Goal: Task Accomplishment & Management: Complete application form

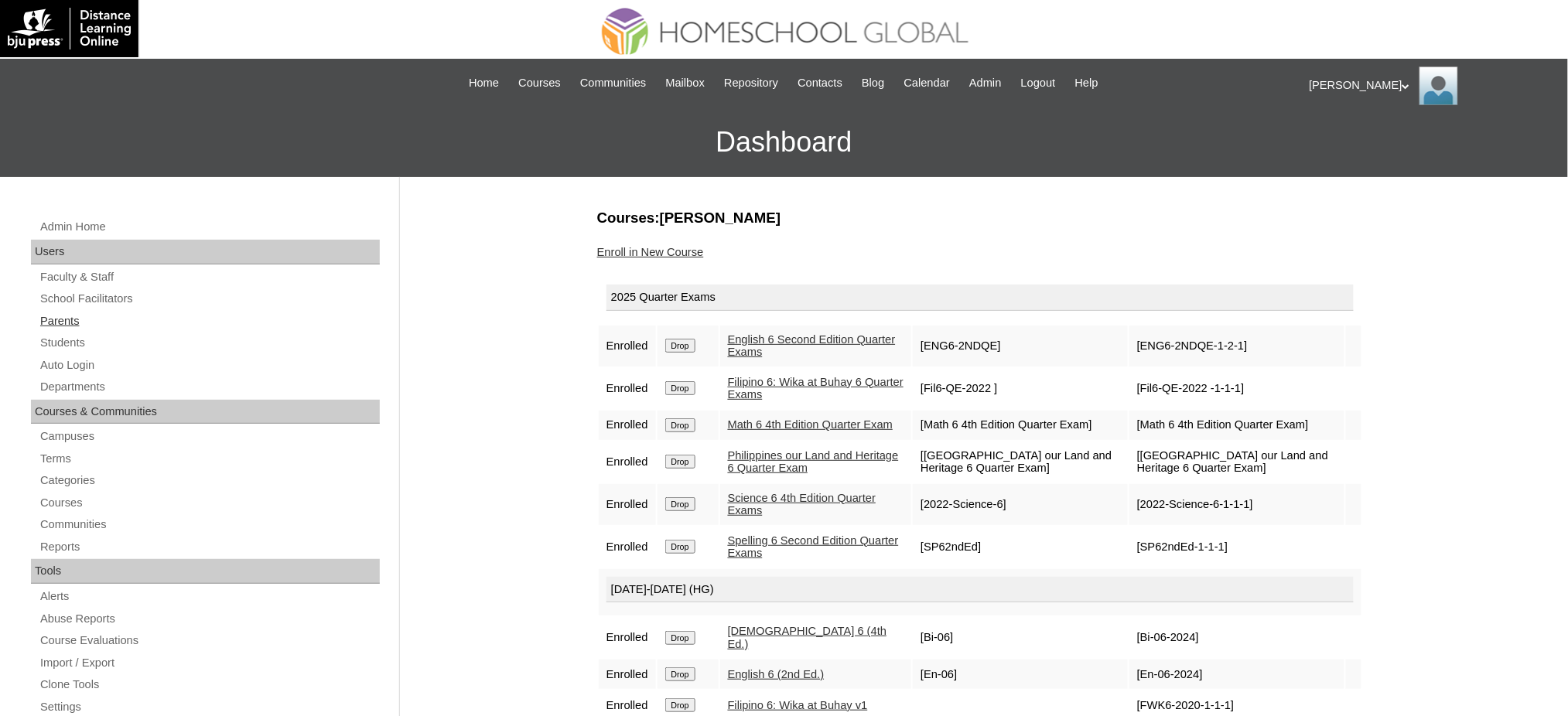
click at [69, 320] on link "Parents" at bounding box center [209, 322] width 341 height 20
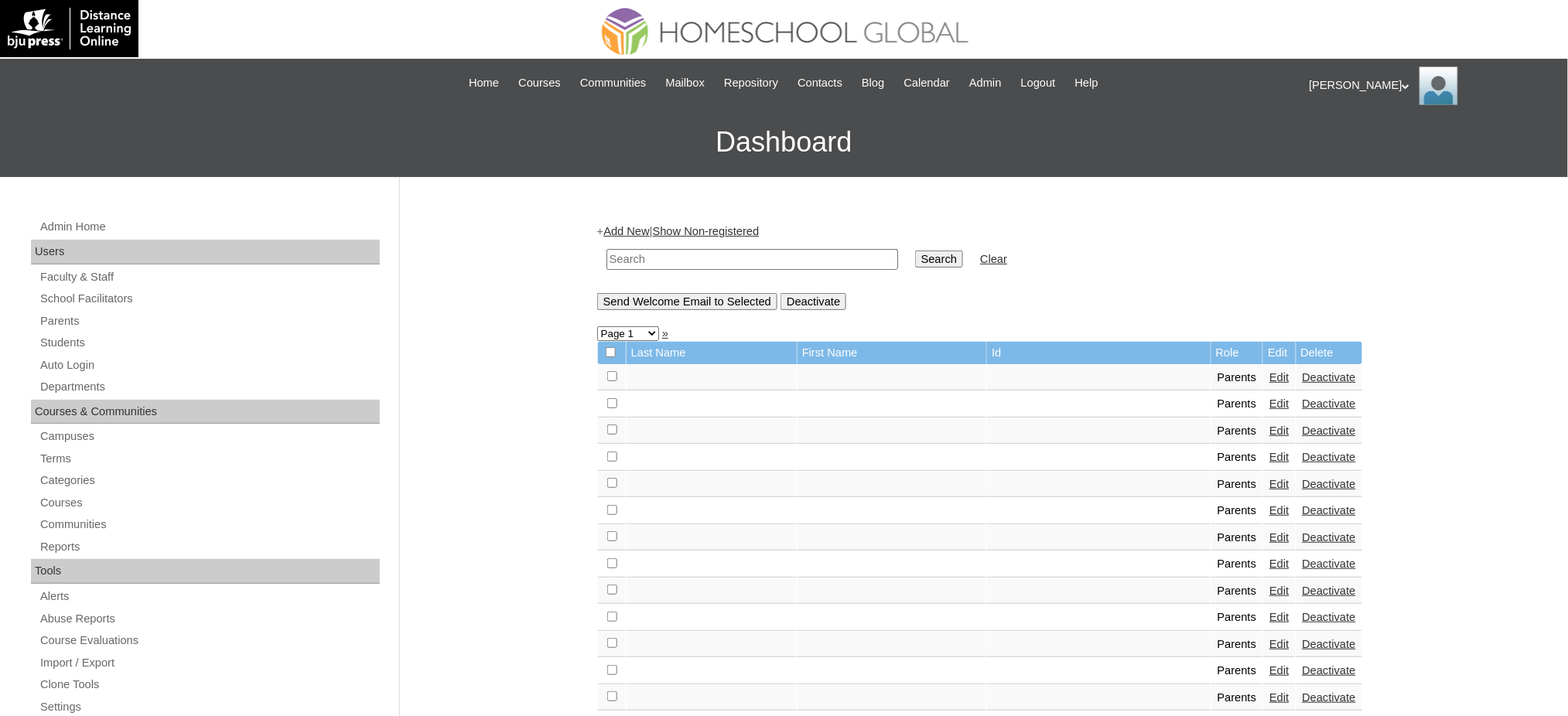
click at [626, 233] on link "Add New" at bounding box center [626, 230] width 46 height 13
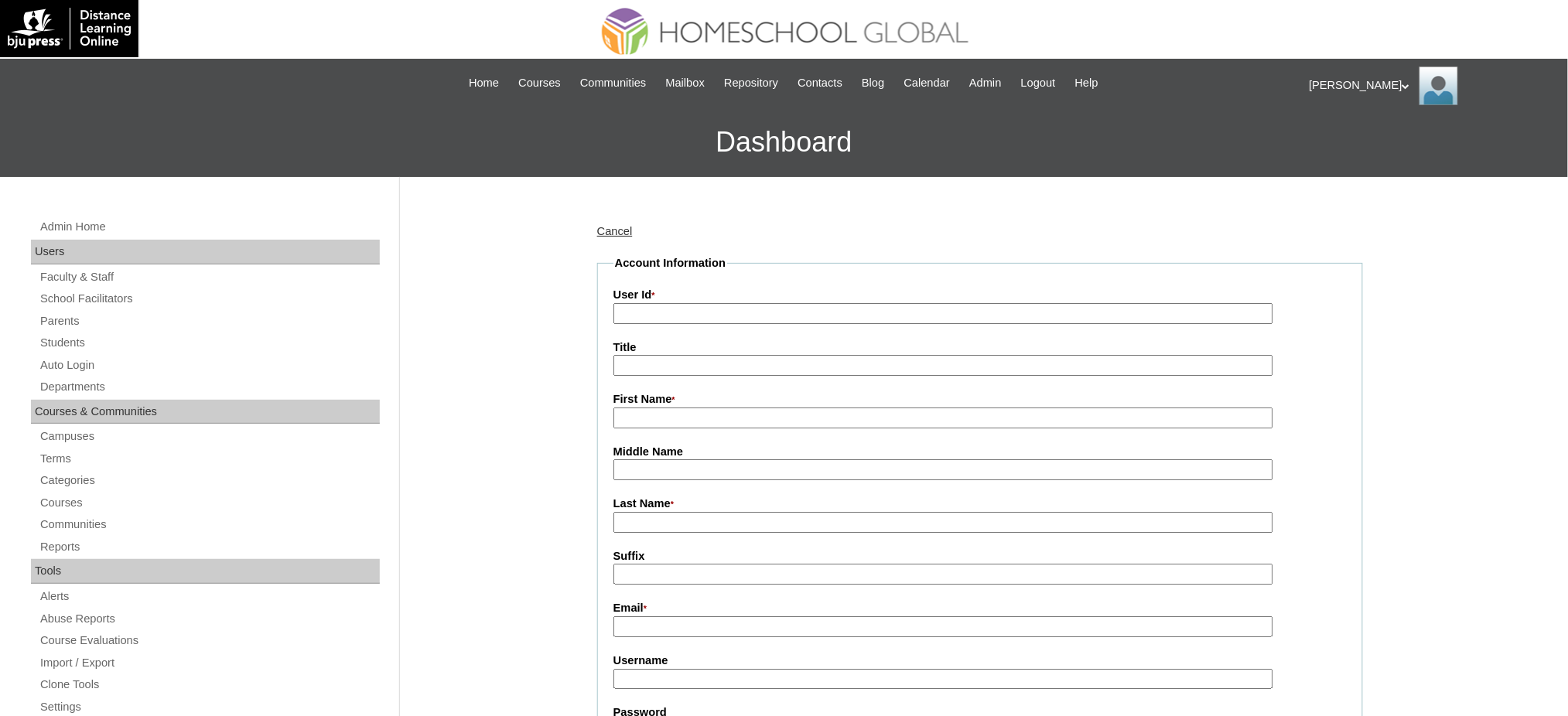
click at [678, 319] on input "User Id *" at bounding box center [943, 313] width 659 height 21
paste input "MHP0151-TECHPH2025"
type input "MHP0151-TECHPH2025"
click at [659, 367] on input "Title" at bounding box center [943, 365] width 659 height 21
type input "Ms."
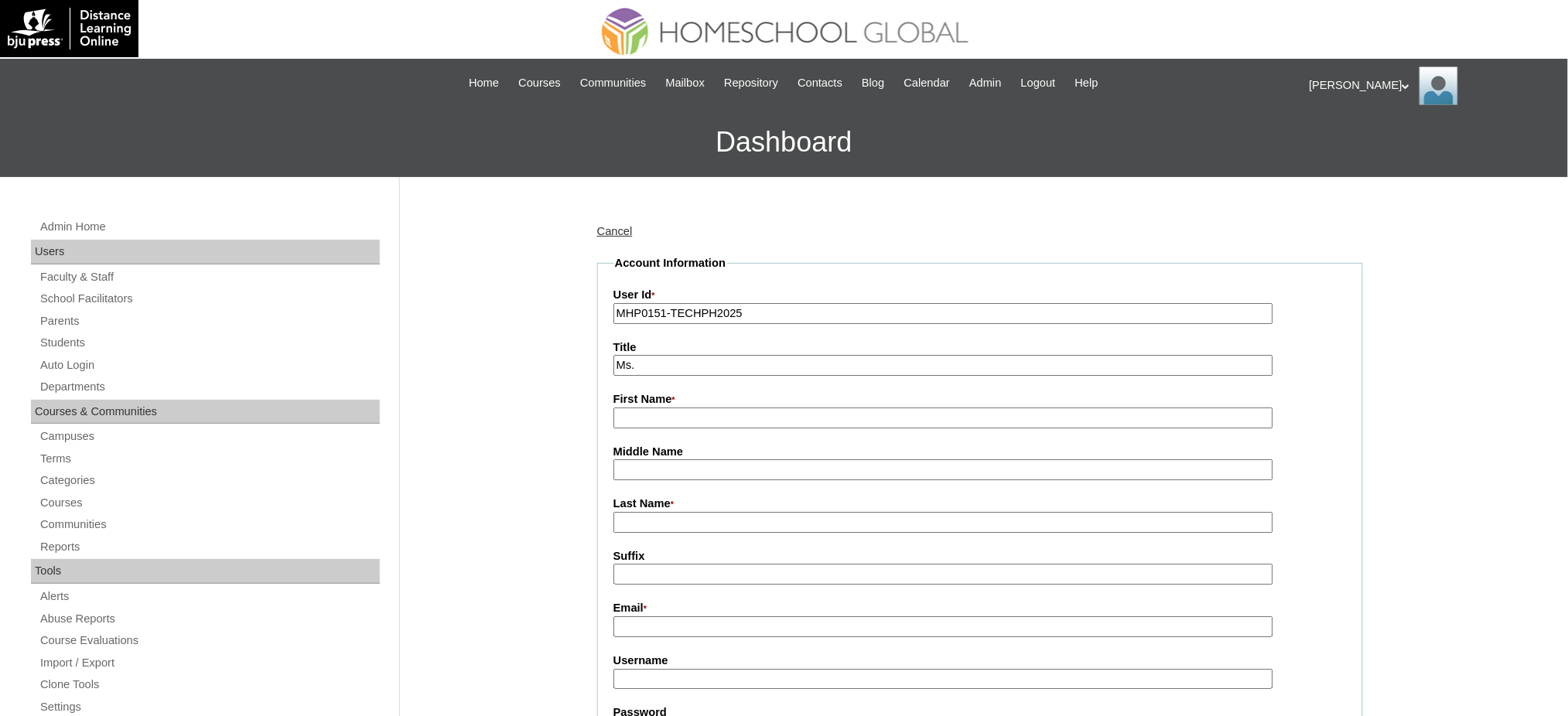
click at [701, 421] on input "First Name *" at bounding box center [943, 417] width 659 height 21
paste input "Jade Joyce"
type input "Jade Joyce"
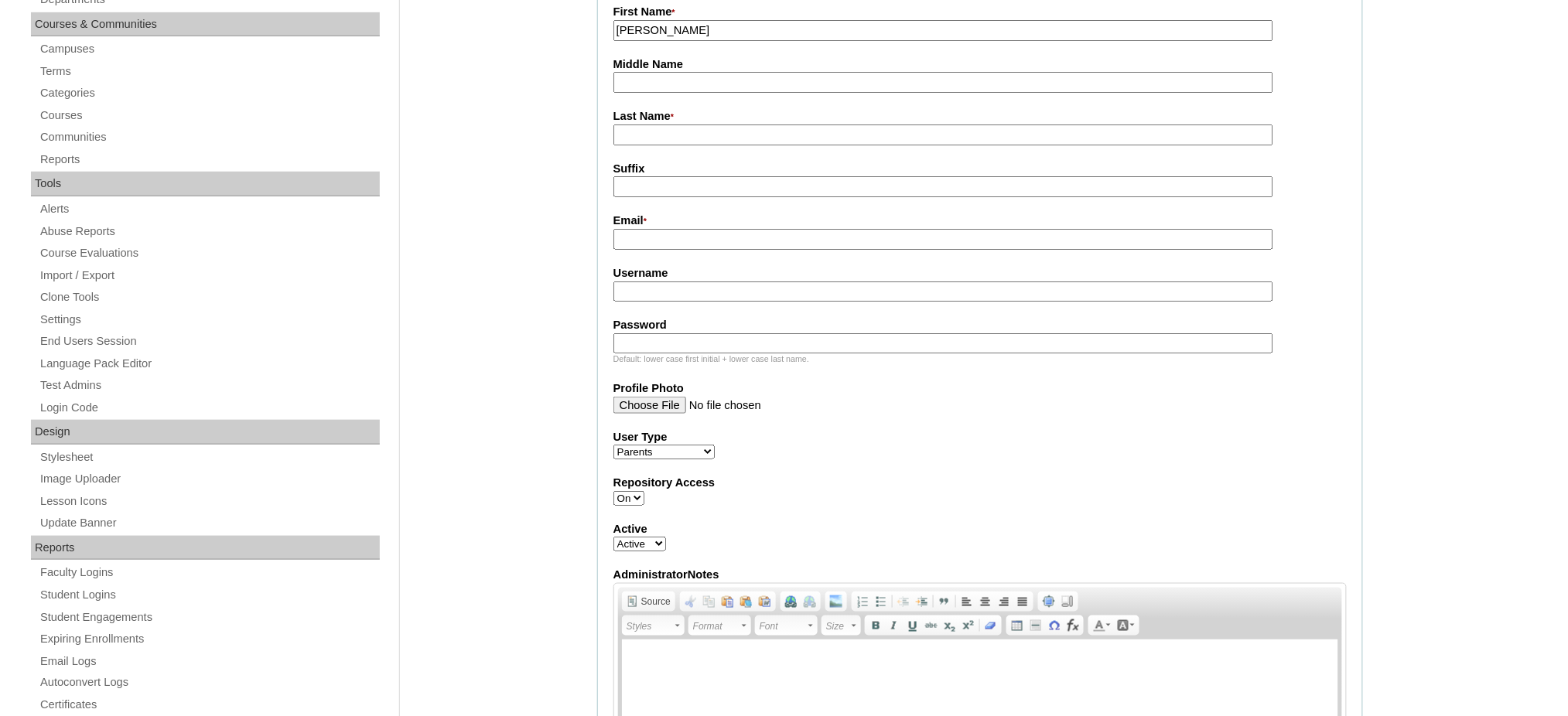
scroll to position [412, 0]
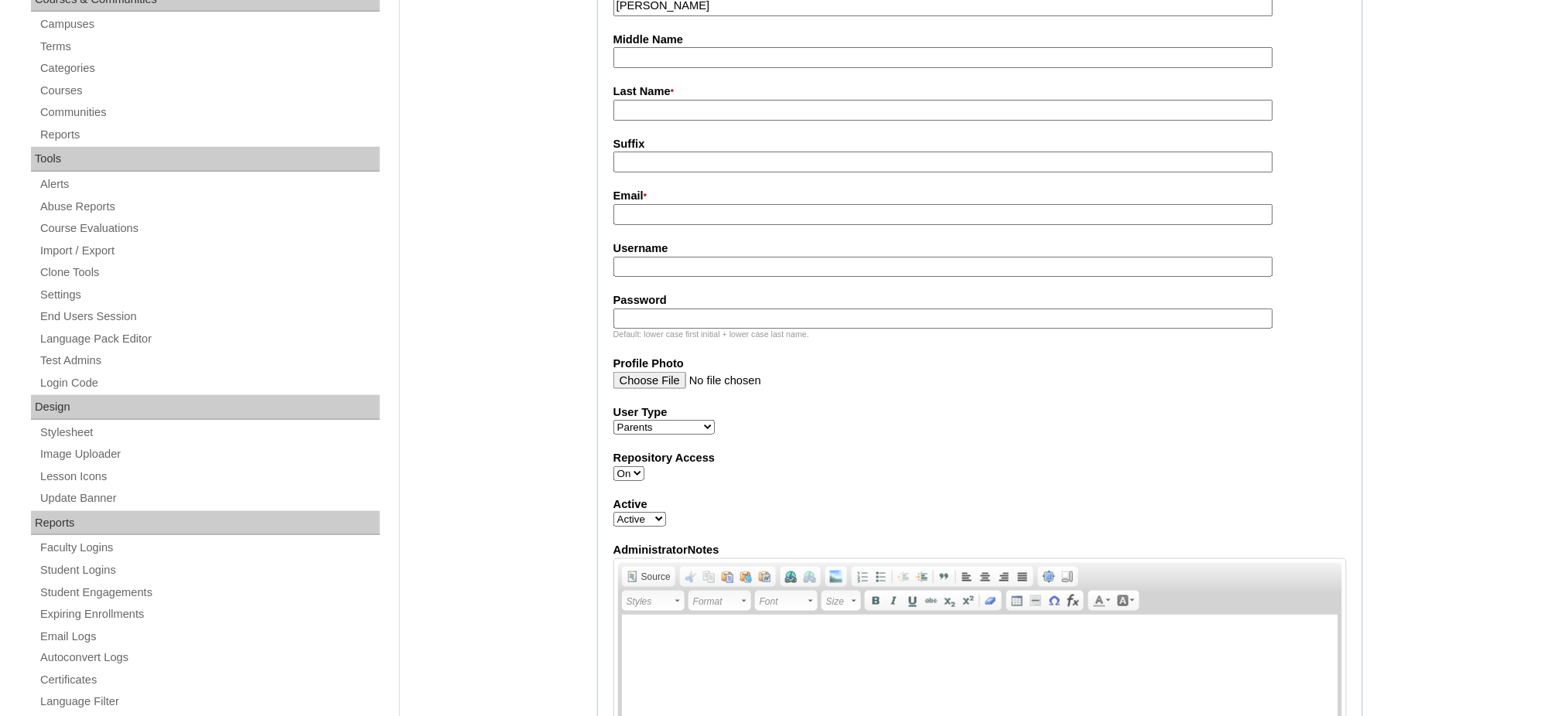
click at [650, 103] on input "Last Name *" at bounding box center [943, 110] width 659 height 21
paste input "Barican"
type input "Barican"
click at [656, 206] on input "Email *" at bounding box center [943, 214] width 659 height 21
paste input "jade.josef@gmail.com"
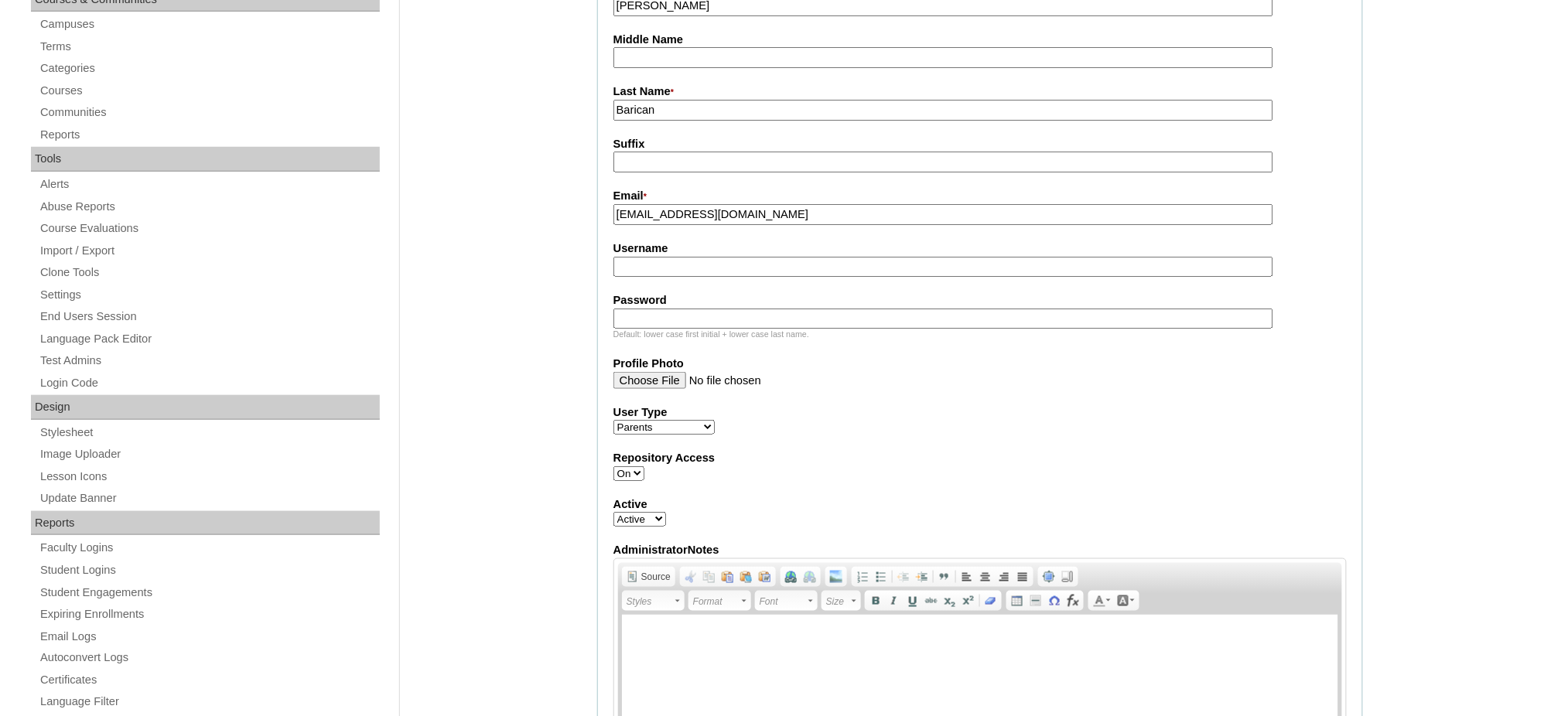
type input "jade.josef@gmail.com"
click at [646, 258] on input "Username" at bounding box center [943, 267] width 659 height 21
paste input "baricanJ2025"
type input "baricanJ2025"
click at [646, 308] on input "Password" at bounding box center [943, 318] width 659 height 21
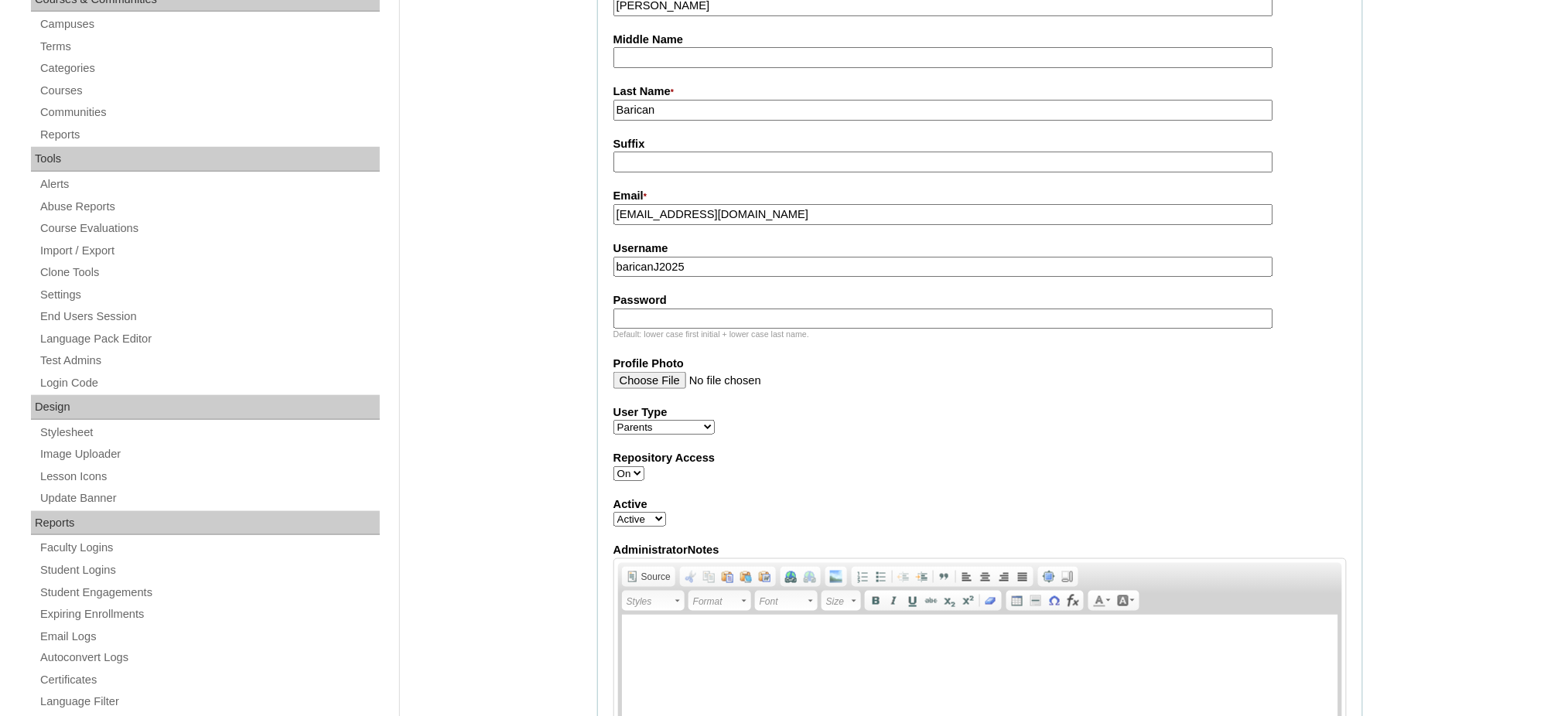
paste input "techEJb431"
type input "techEJb431"
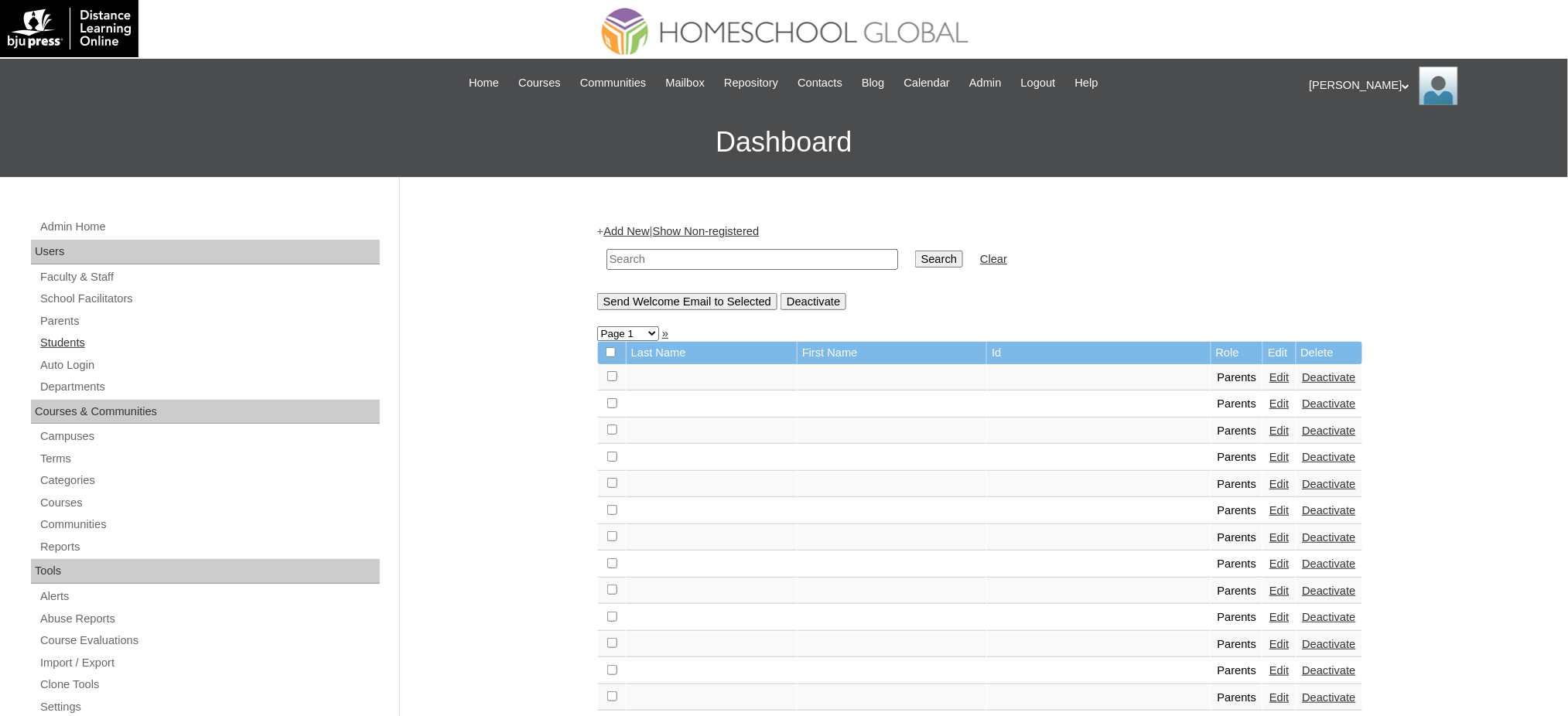
click at [68, 347] on link "Students" at bounding box center [209, 343] width 341 height 20
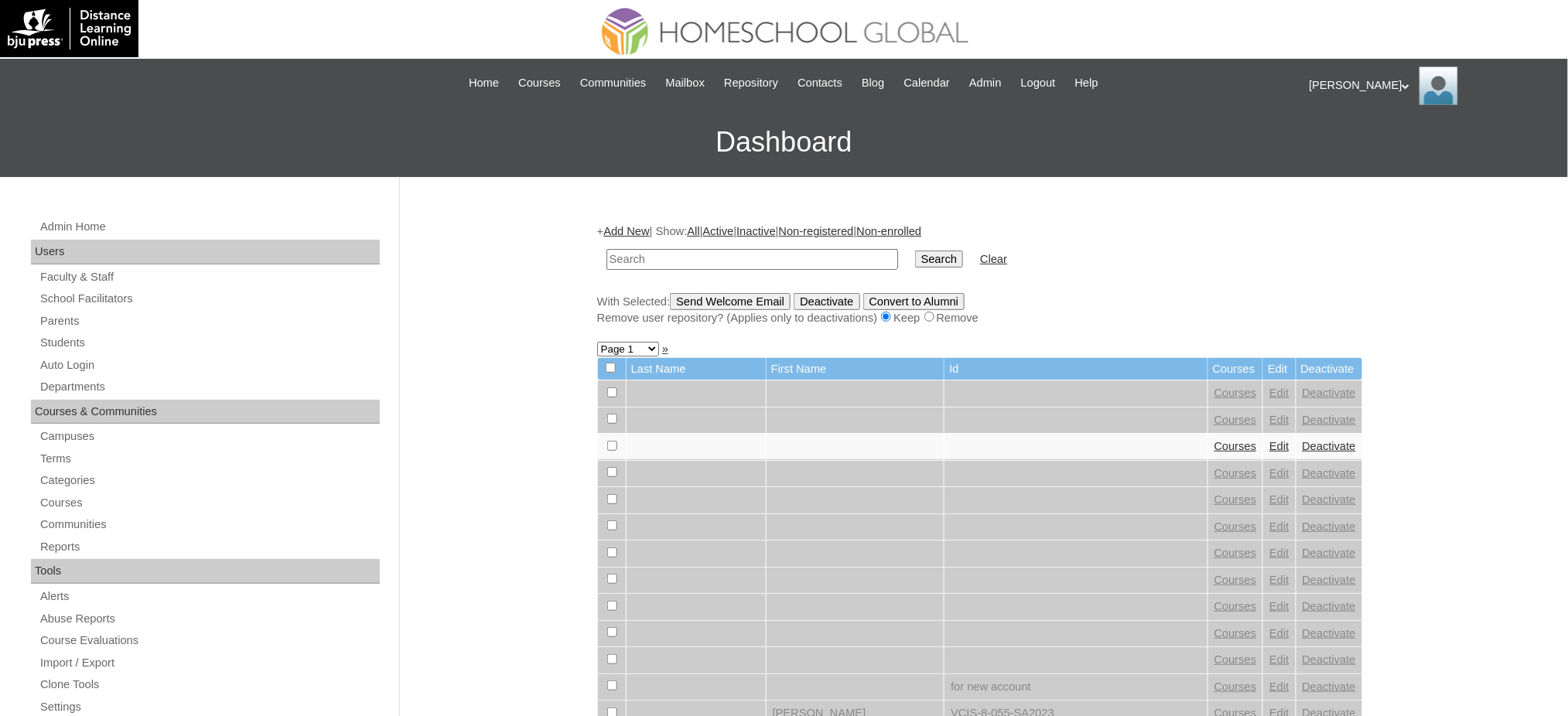
click at [644, 232] on link "Add New" at bounding box center [626, 230] width 46 height 13
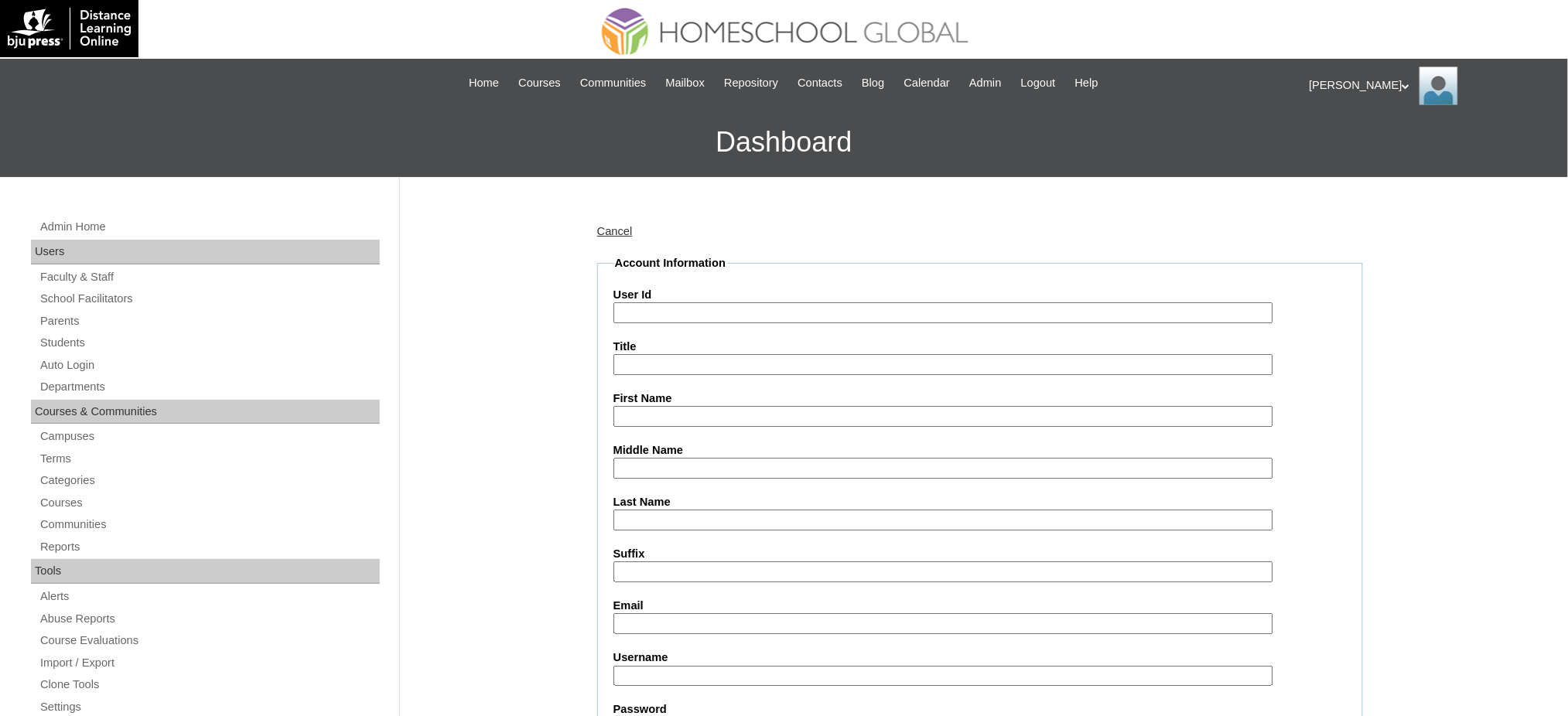
click at [666, 314] on input "User Id" at bounding box center [943, 312] width 659 height 21
paste input "MHS00195-TECHPH2025"
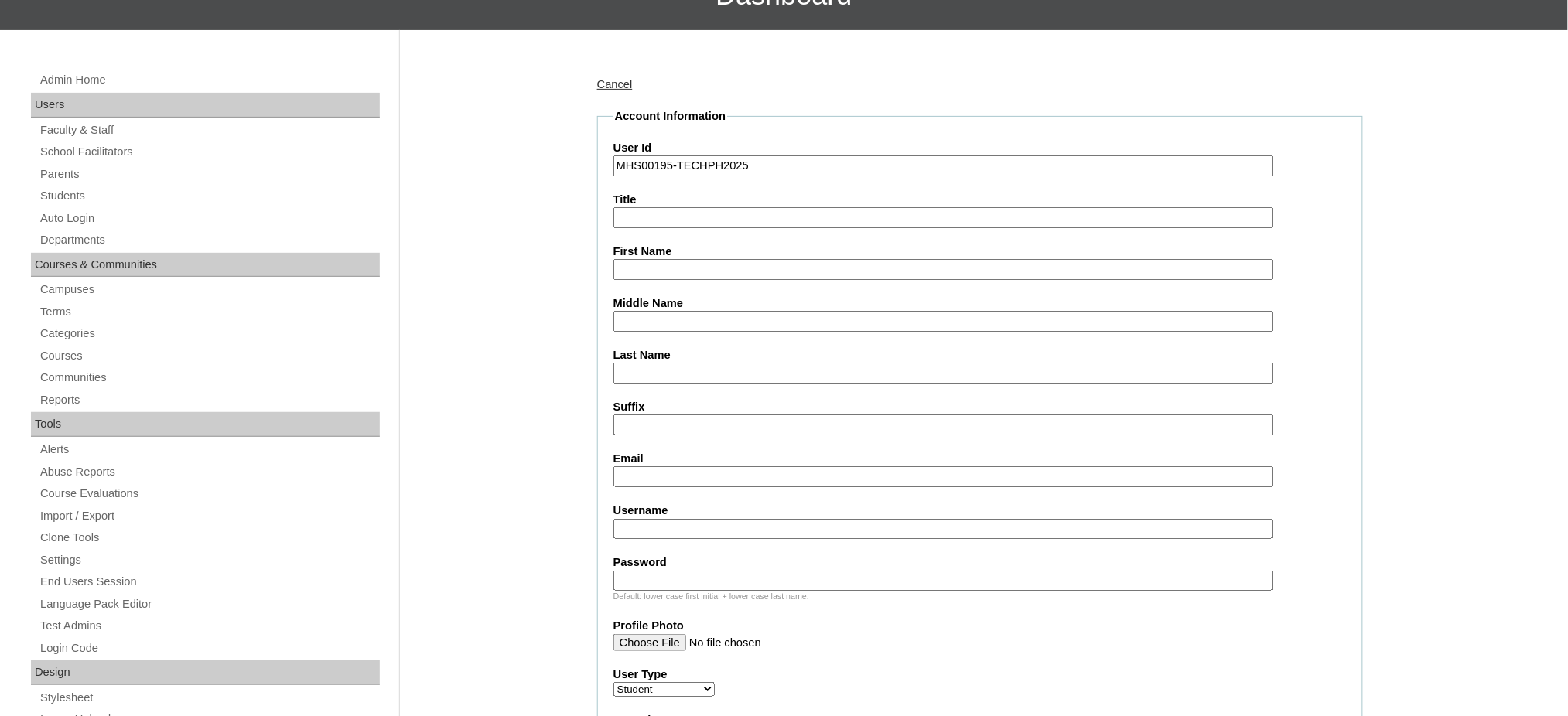
scroll to position [206, 0]
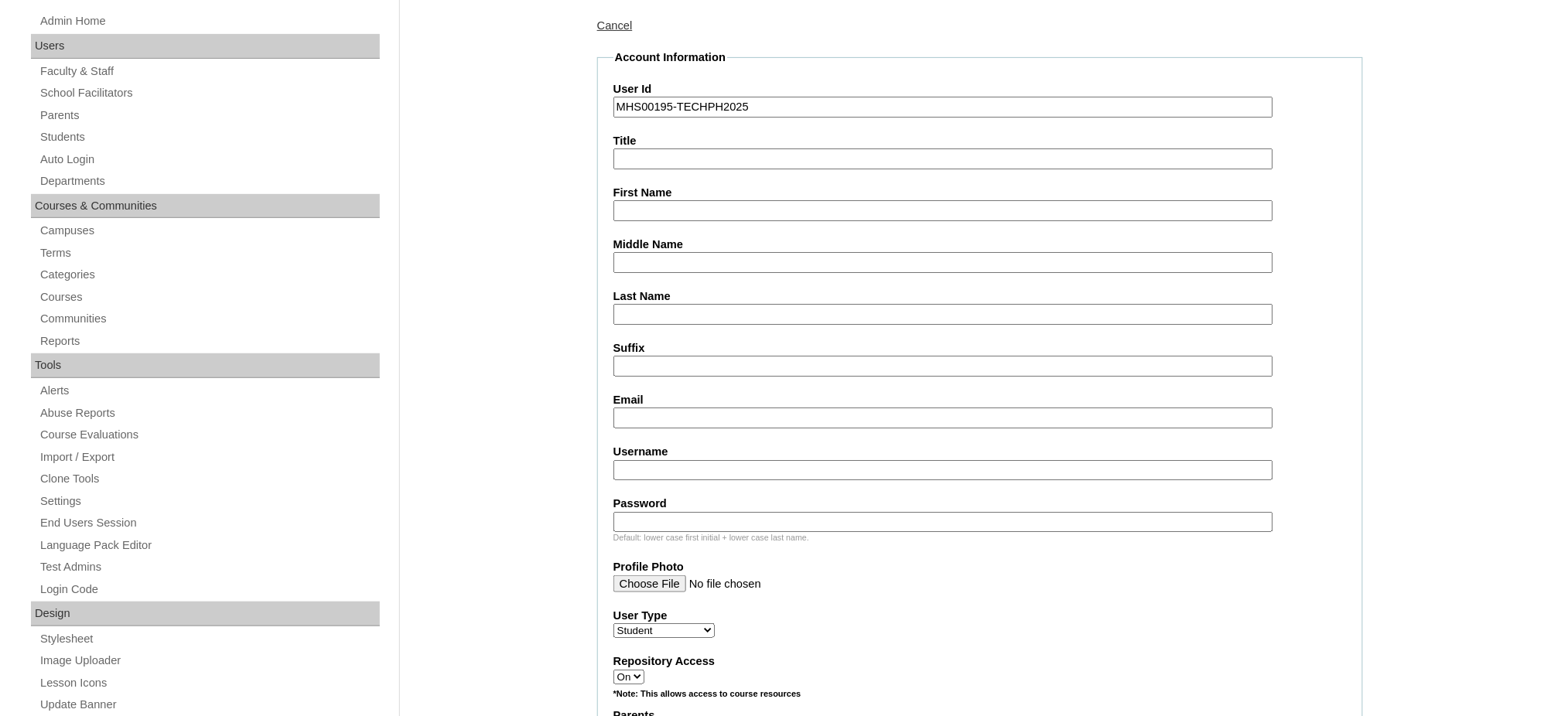
type input "MHS00195-TECHPH2025"
click at [642, 201] on input "First Name" at bounding box center [943, 210] width 659 height 21
paste input "[PERSON_NAME]"
type input "[PERSON_NAME]"
click at [655, 252] on input "Middle Name" at bounding box center [943, 262] width 659 height 21
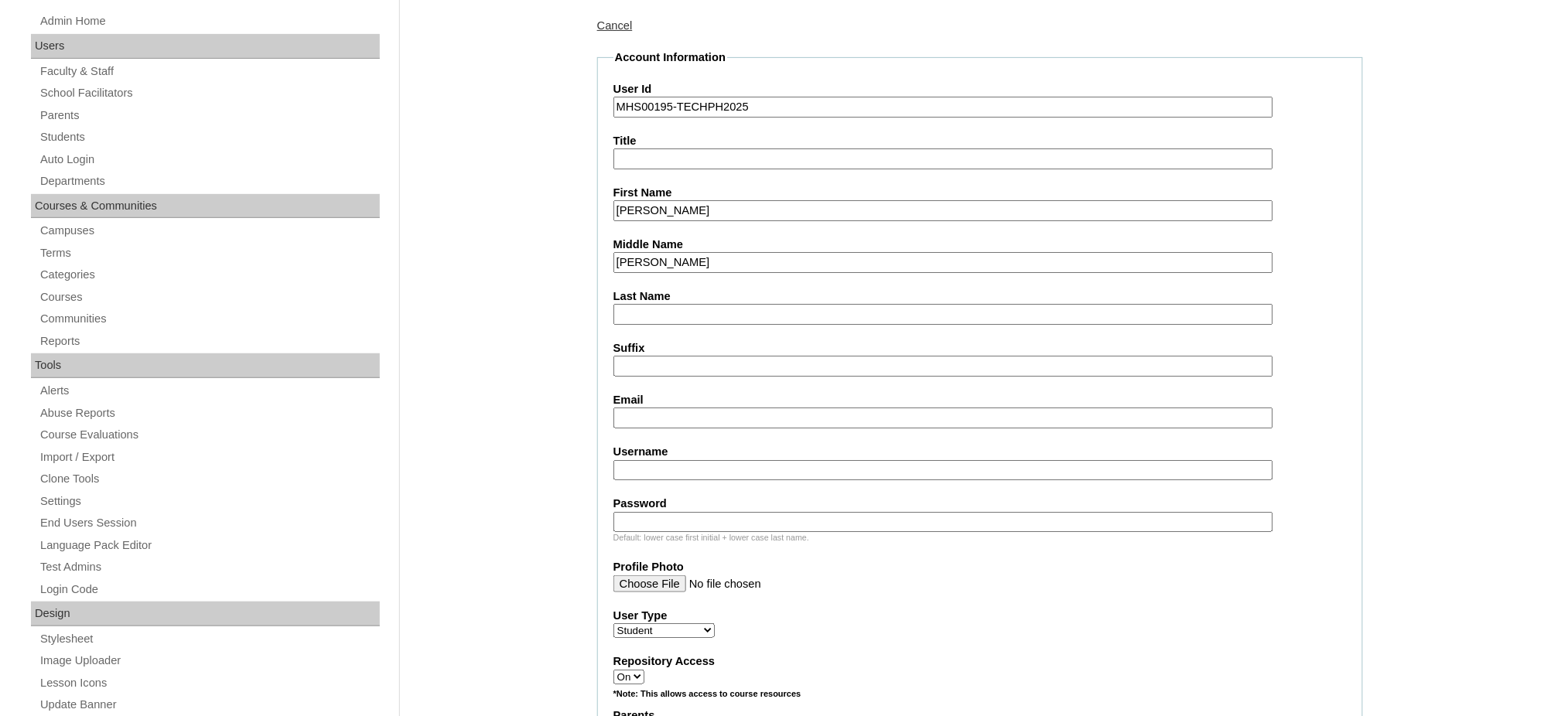
type input "[PERSON_NAME]"
click at [661, 308] on input "Last Name" at bounding box center [943, 314] width 659 height 21
type input "Barican"
click at [664, 412] on input "Email" at bounding box center [943, 417] width 659 height 21
paste input "jade.josef@gmail.com"
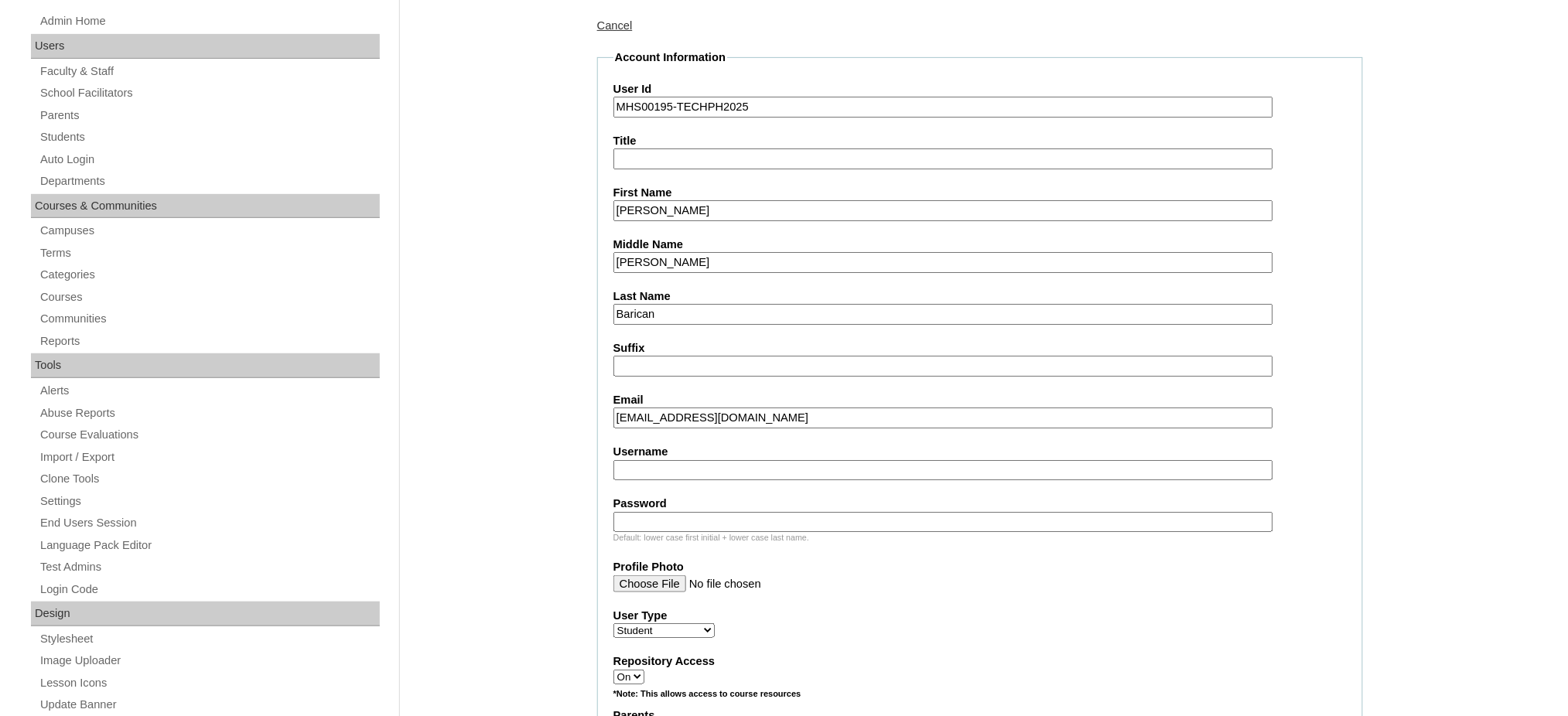
paste input "elijahbarican"
type input "jade.josef@gmail.com"
click at [662, 460] on input "Username" at bounding box center [943, 470] width 659 height 21
paste input "elijahbarican"
type input "elijahbarican"
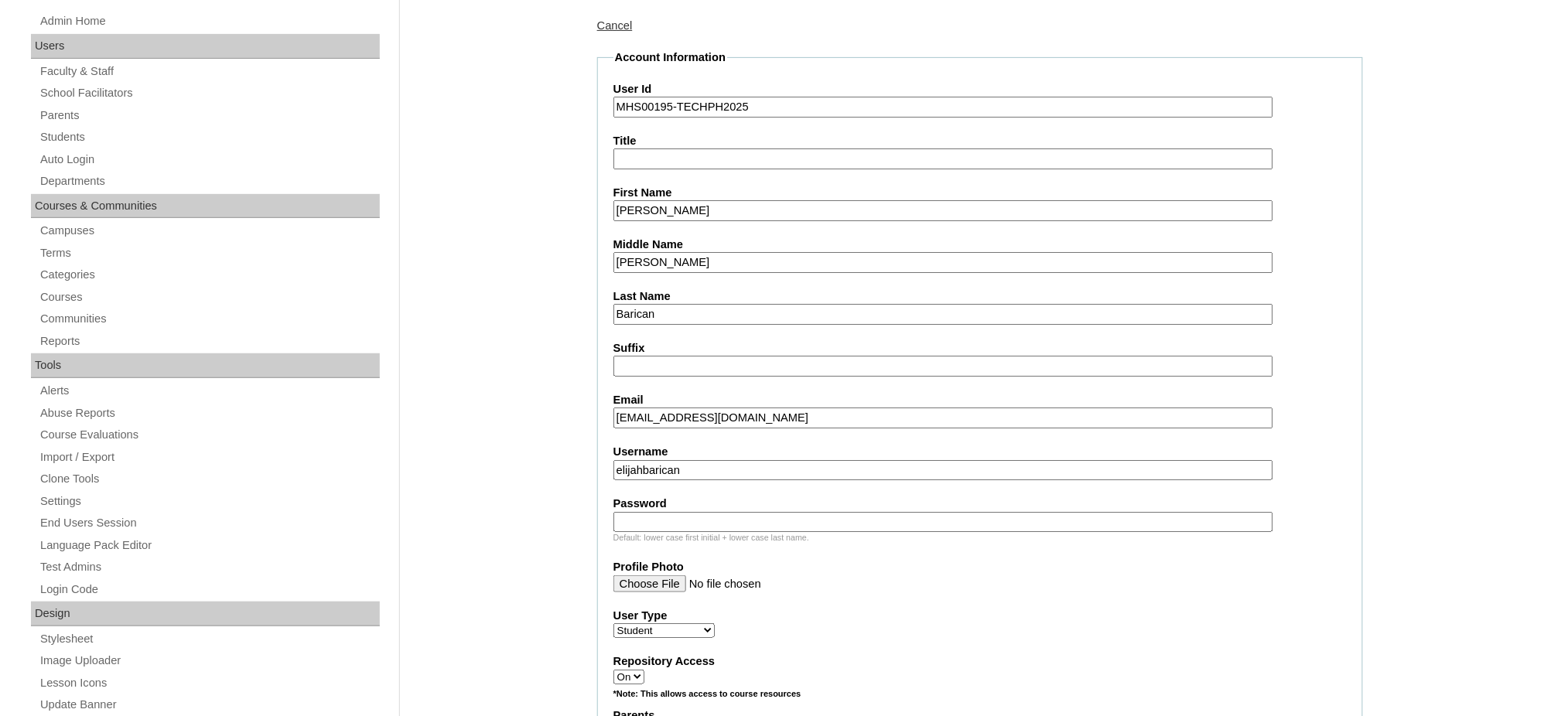
click at [645, 512] on input "Password" at bounding box center [943, 522] width 659 height 21
paste input "250006323"
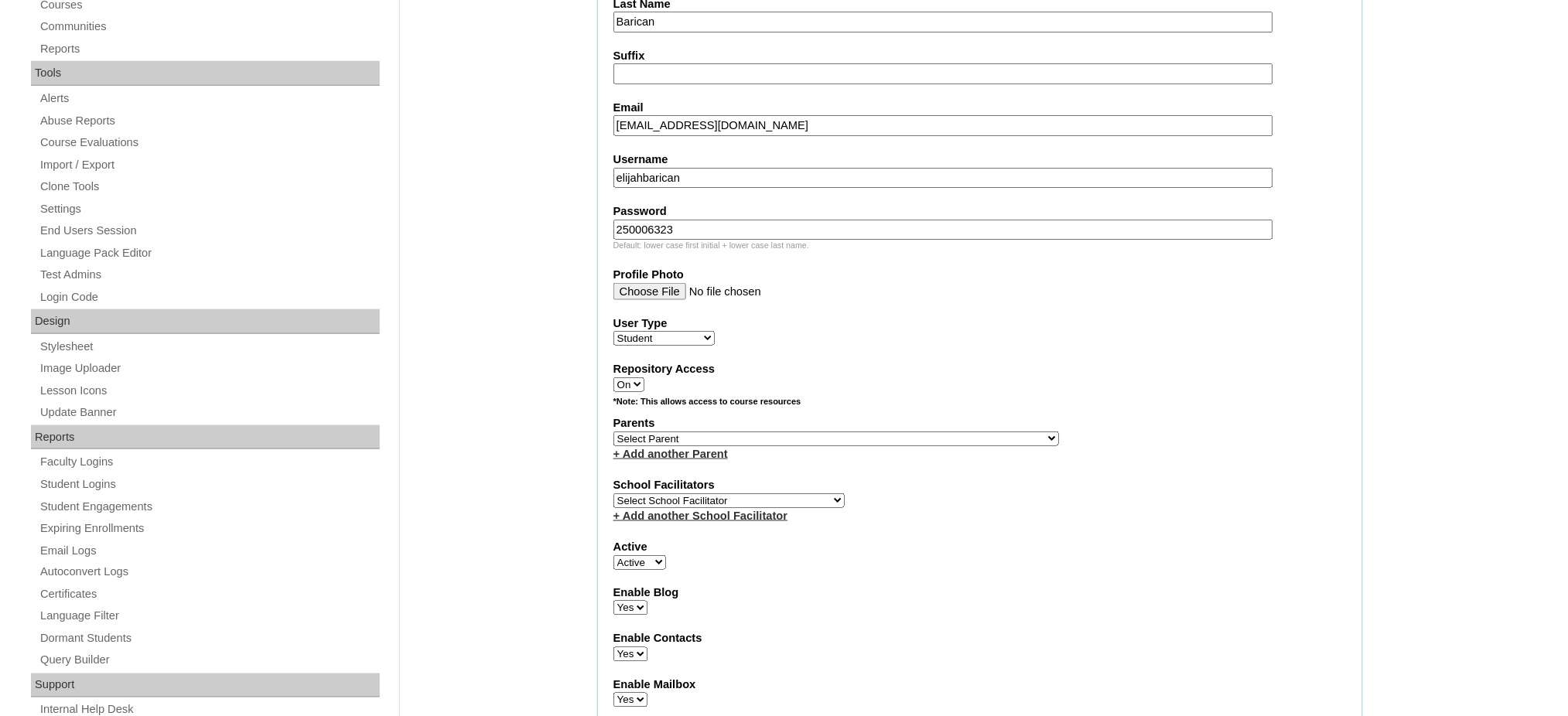
scroll to position [515, 0]
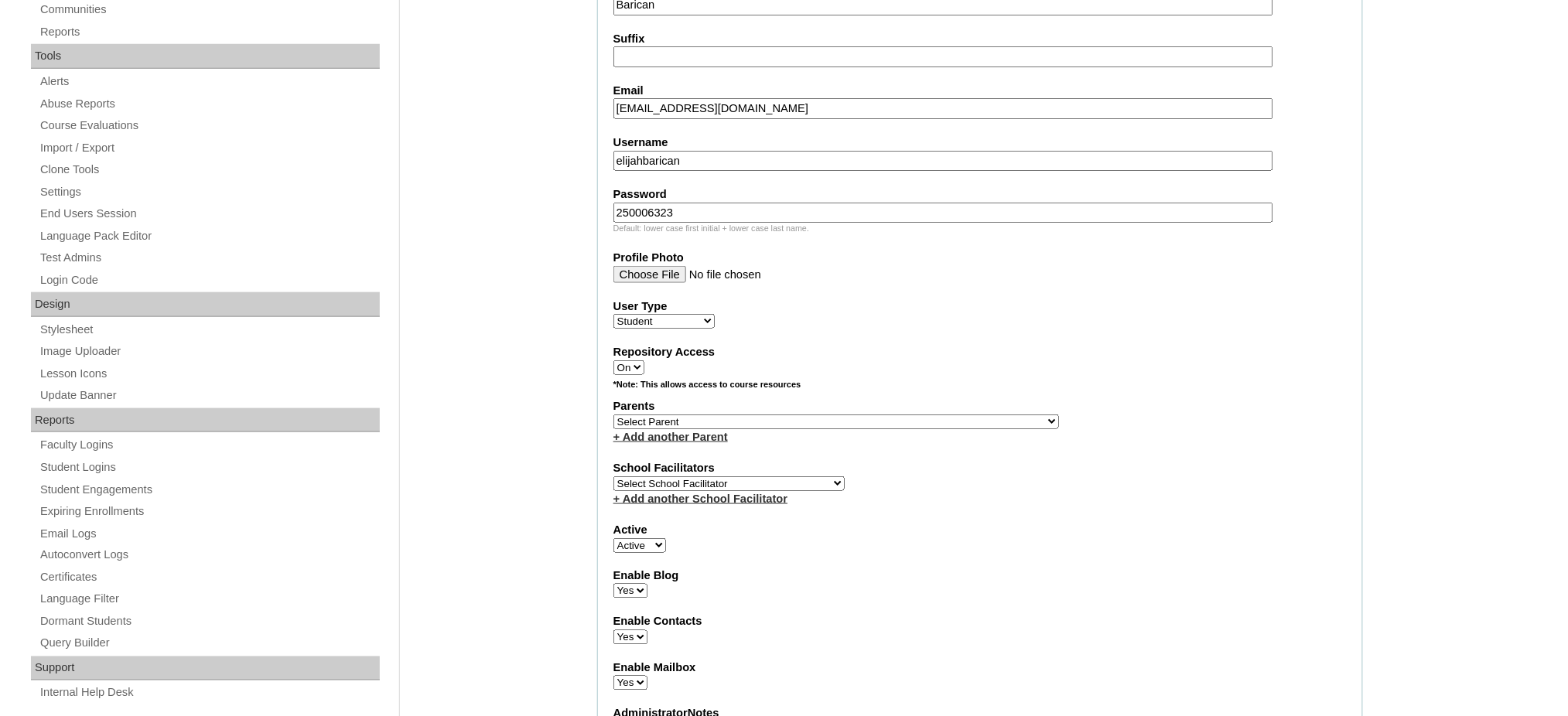
type input "250006323"
click at [875, 414] on select "Select Parent , , , , , , , , , , , , , , , , , , , , , , , , , , , , , , , , ,…" at bounding box center [836, 421] width 445 height 15
select select "43589"
click at [613, 414] on select "Select Parent , , , , , , , , , , , , , , , , , , , , , , , , , , , , , , , , ,…" at bounding box center [836, 421] width 445 height 15
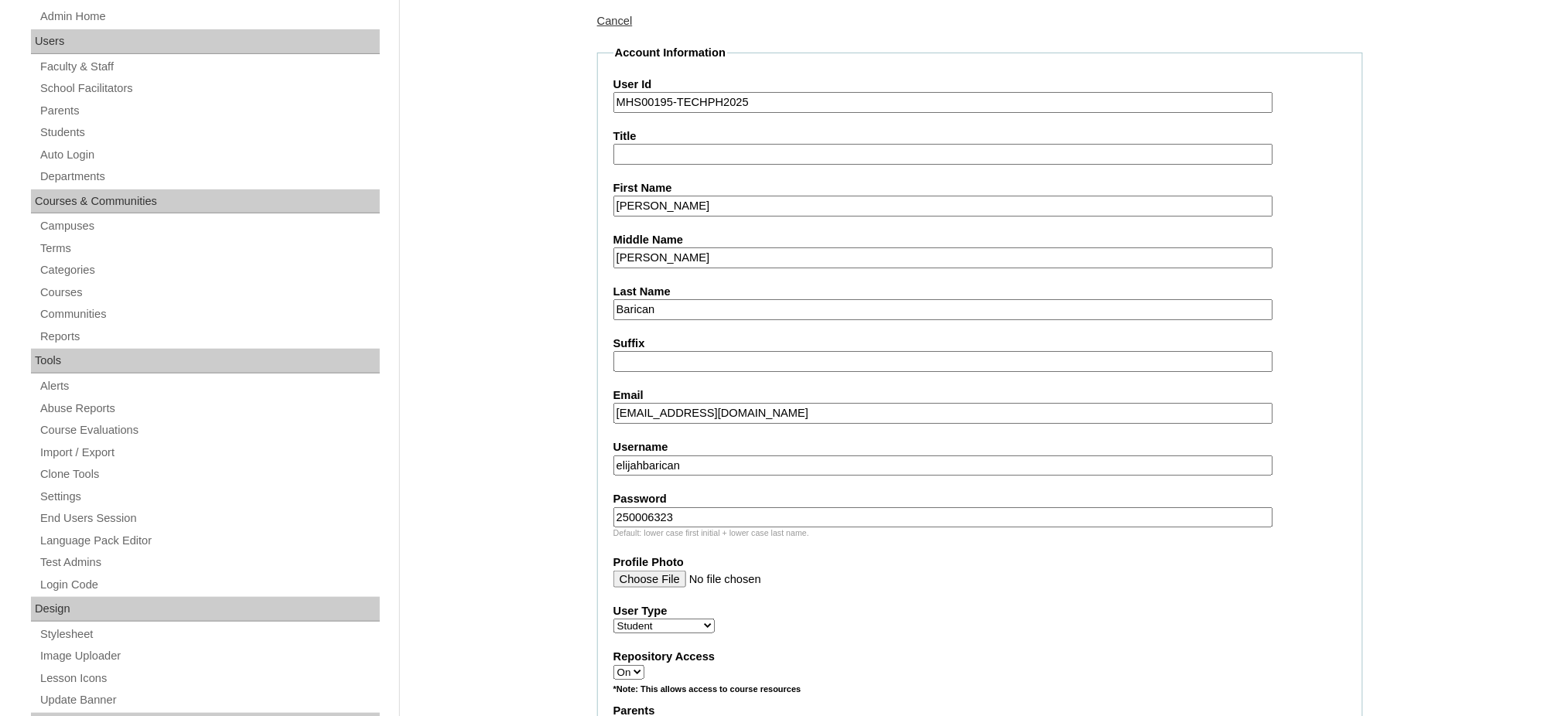
scroll to position [206, 0]
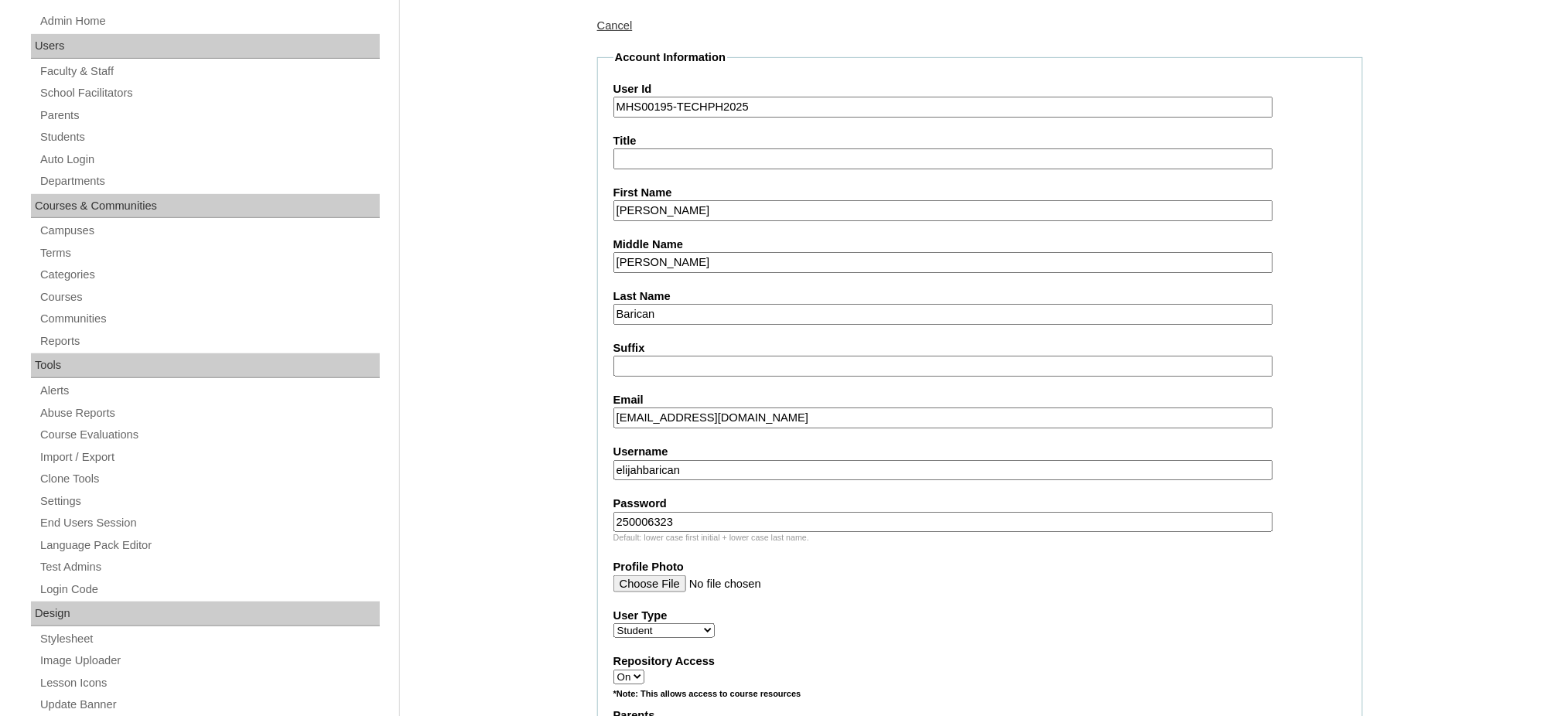
click at [645, 217] on fieldset "Account Information User Id MHS00195-TECHPH2025 Title First Name Elijah James M…" at bounding box center [980, 674] width 765 height 1251
click at [649, 207] on input "[PERSON_NAME]" at bounding box center [943, 210] width 659 height 21
click at [649, 207] on input "Elijah James" at bounding box center [943, 210] width 659 height 21
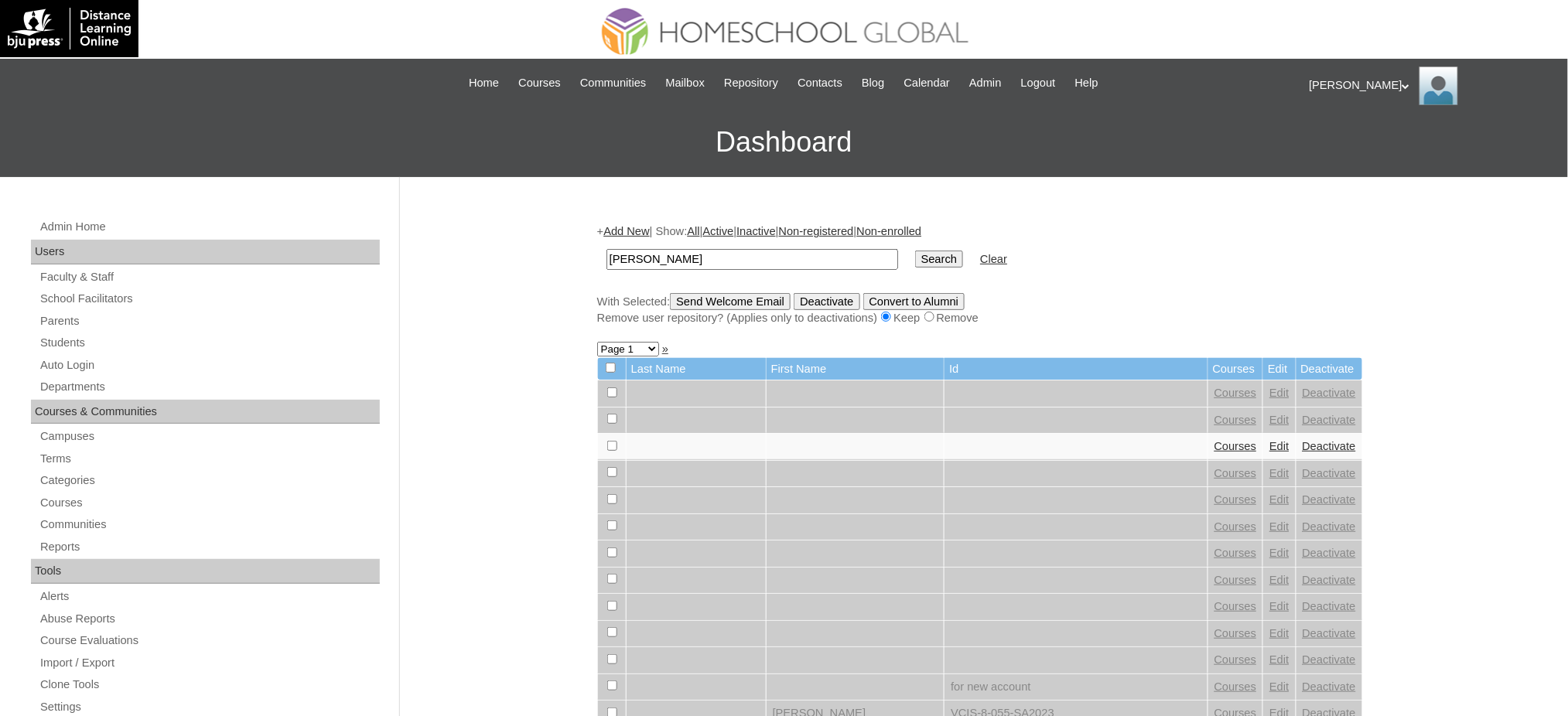
type input "[PERSON_NAME]"
click at [915, 256] on input "Search" at bounding box center [938, 258] width 48 height 17
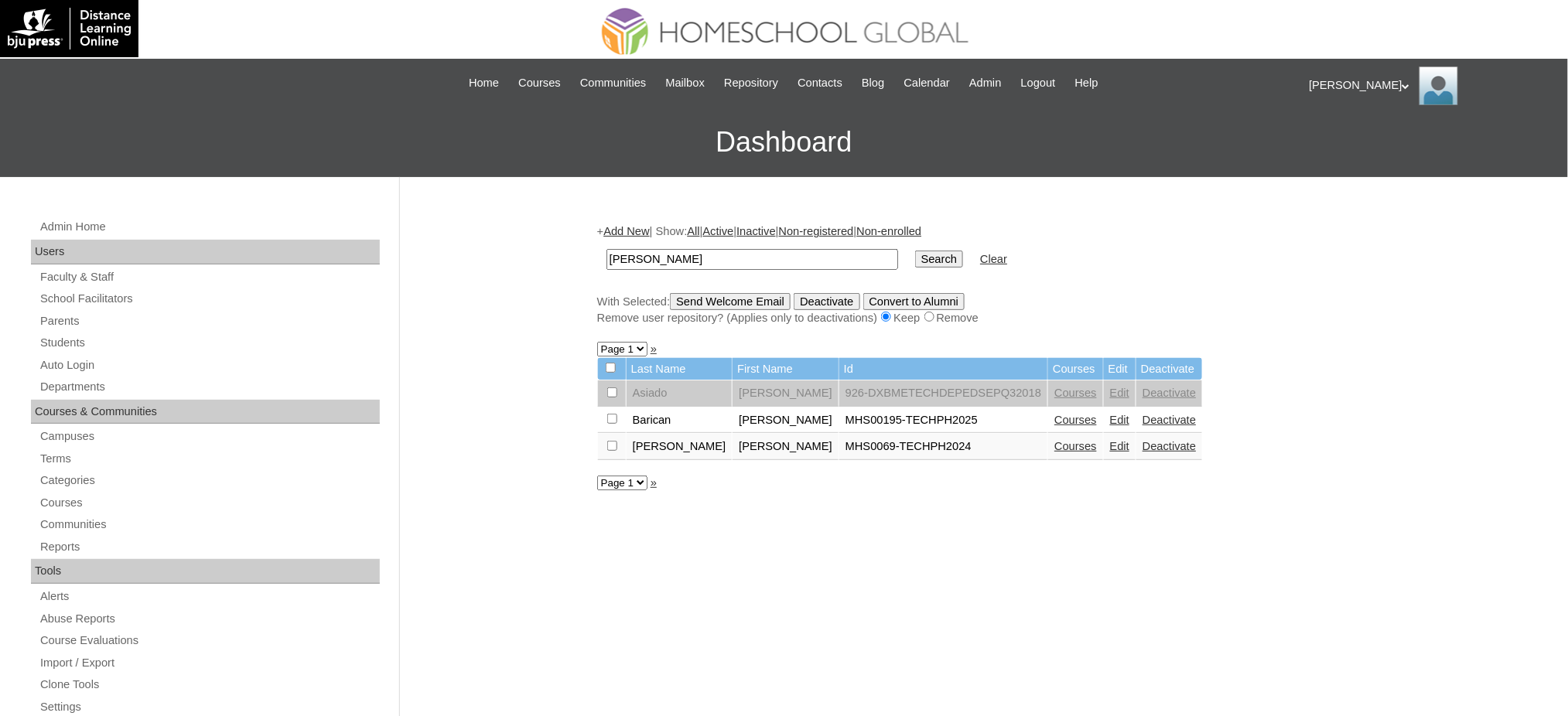
click at [1054, 414] on link "Courses" at bounding box center [1074, 420] width 42 height 13
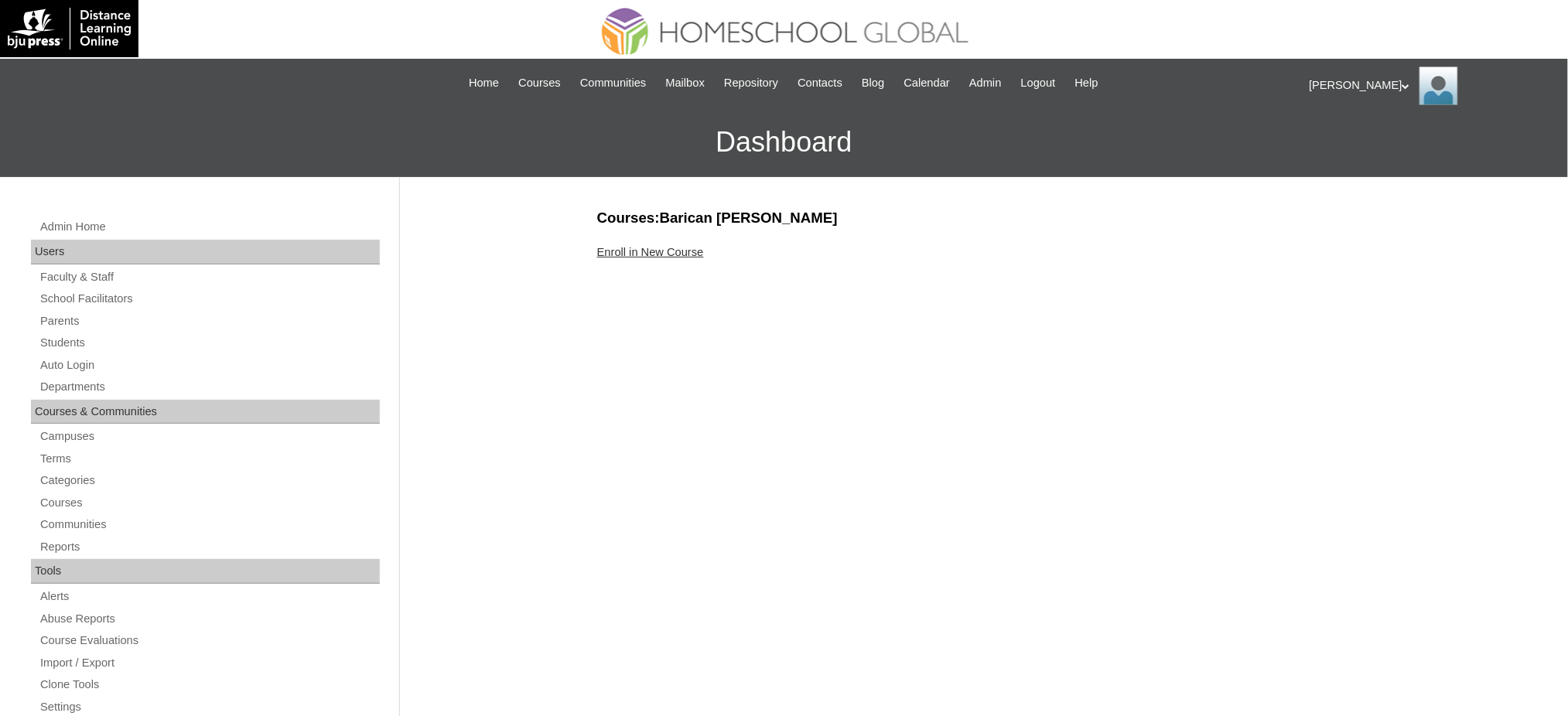
click at [642, 257] on div "Enroll in New Course" at bounding box center [980, 252] width 765 height 17
click at [639, 253] on link "Enroll in New Course" at bounding box center [651, 252] width 107 height 13
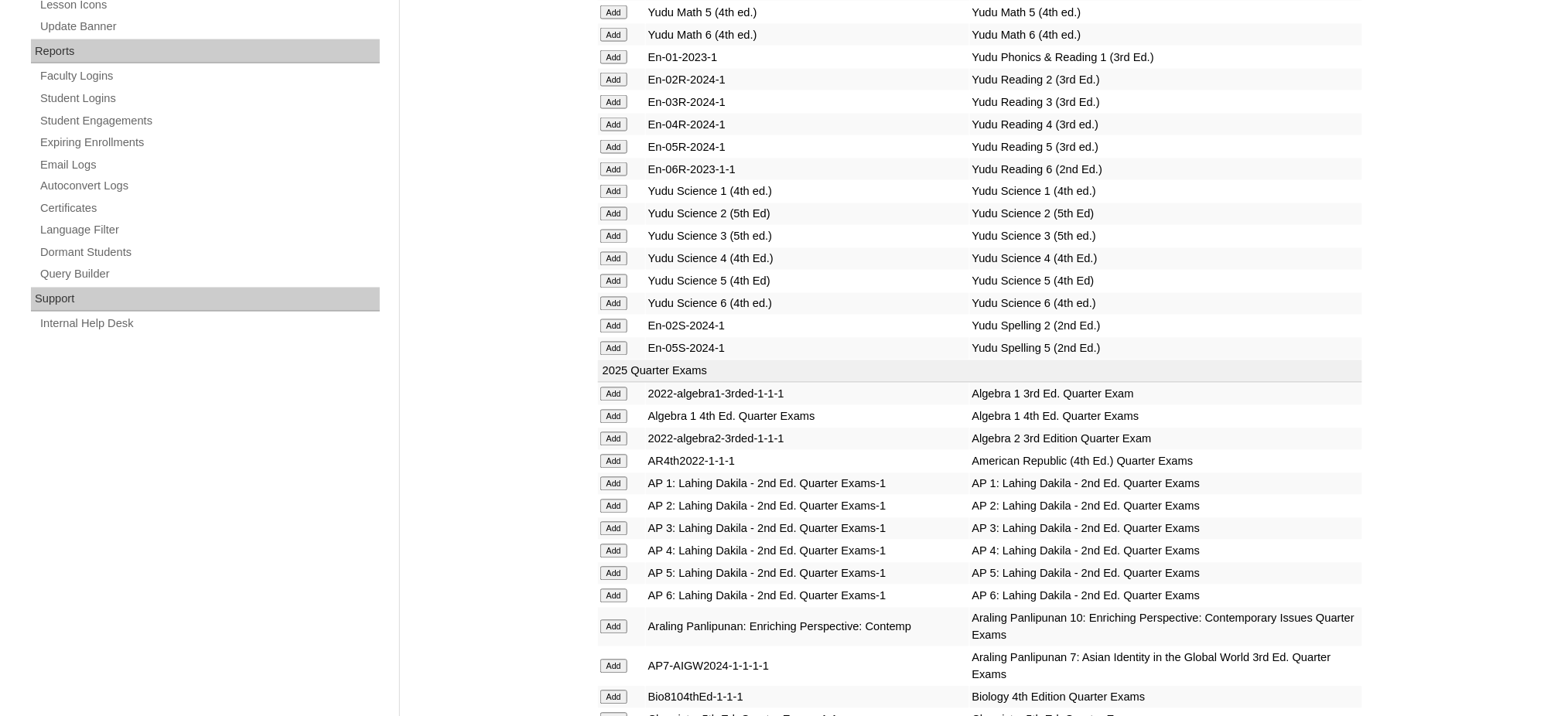
scroll to position [1031, 0]
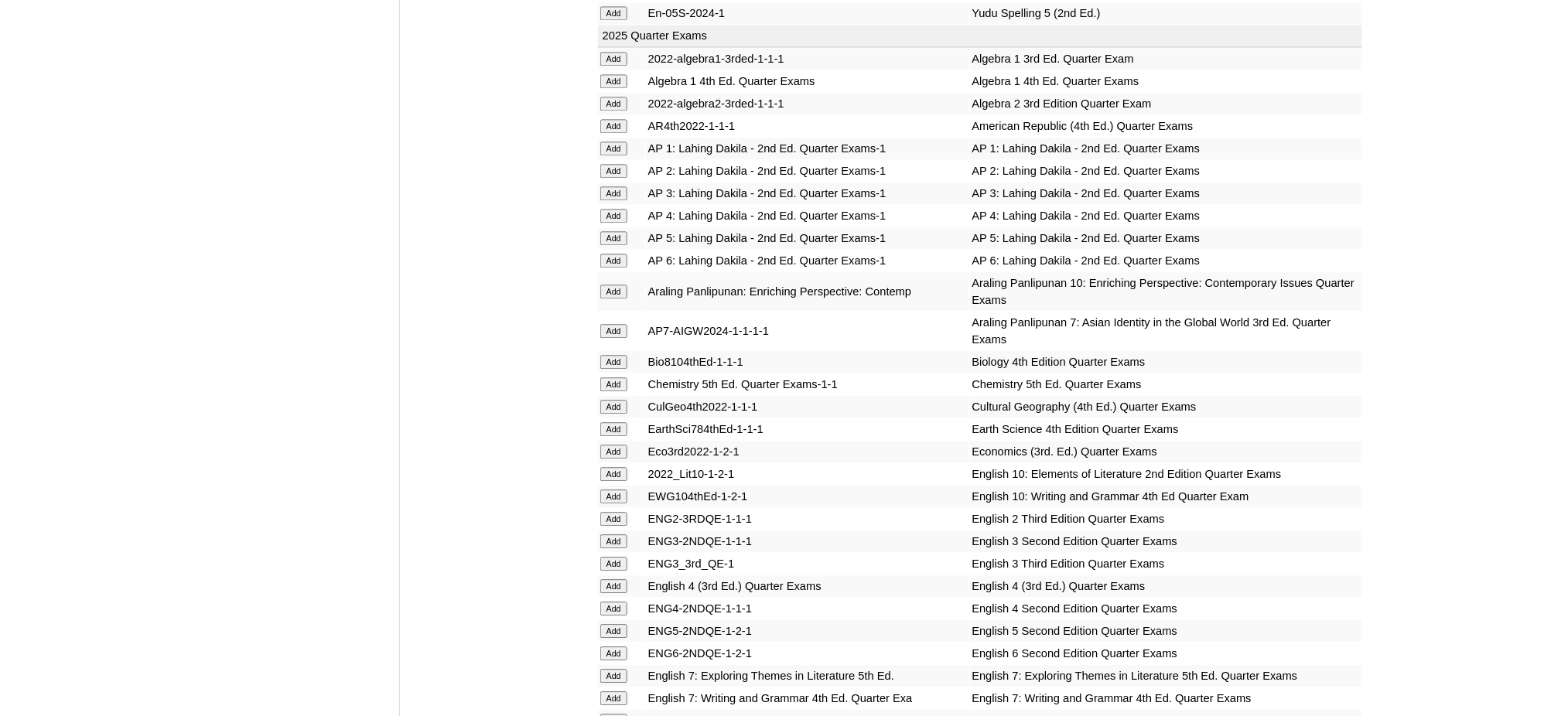
scroll to position [1443, 0]
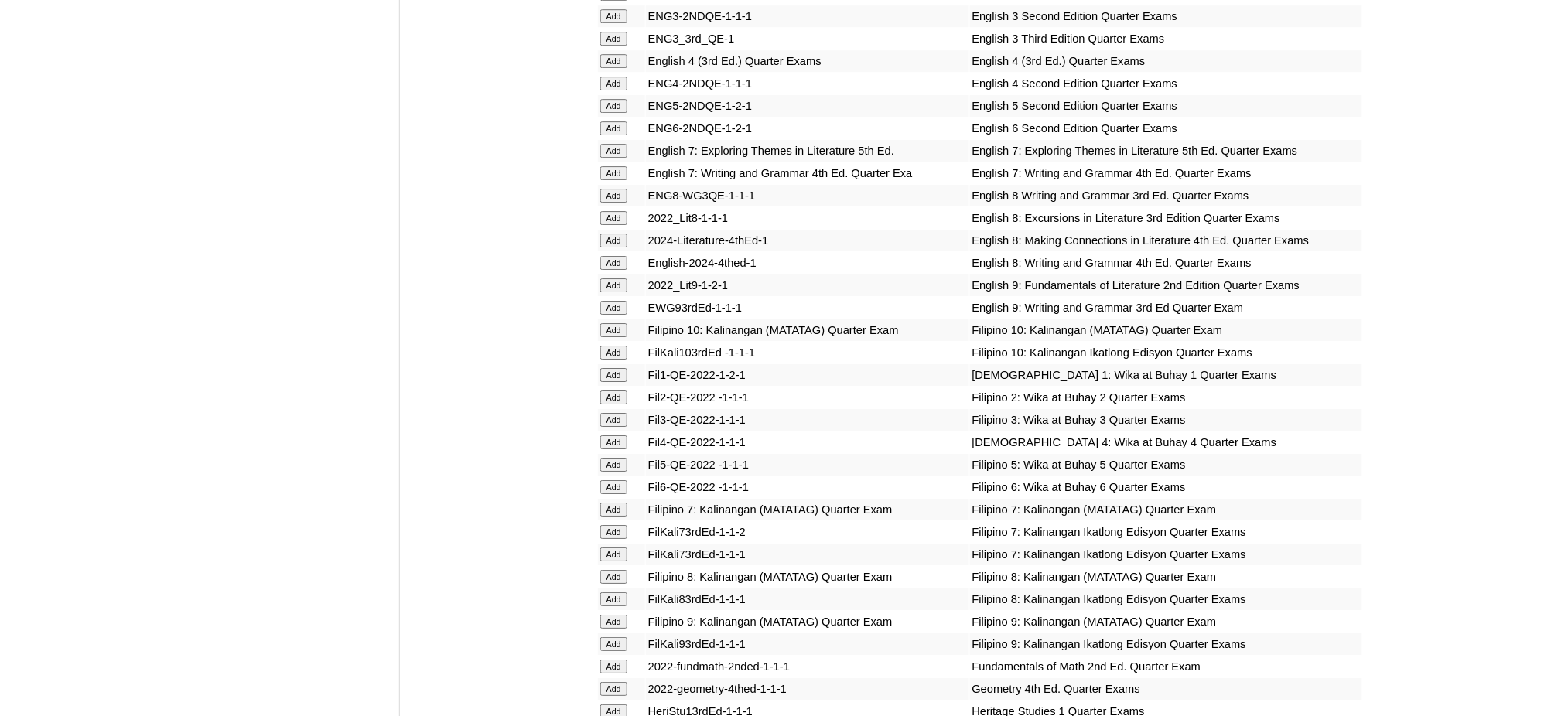
scroll to position [1752, 0]
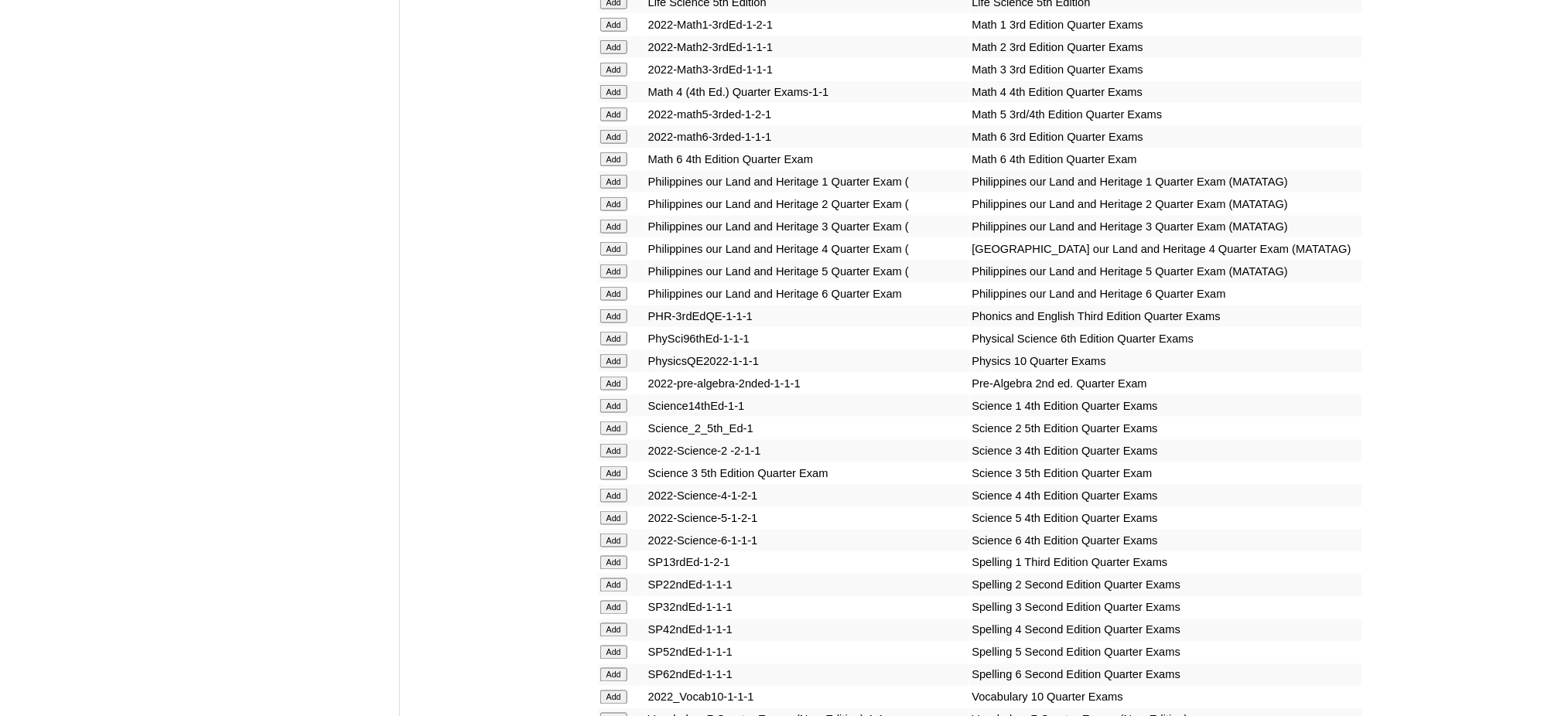
scroll to position [2989, 0]
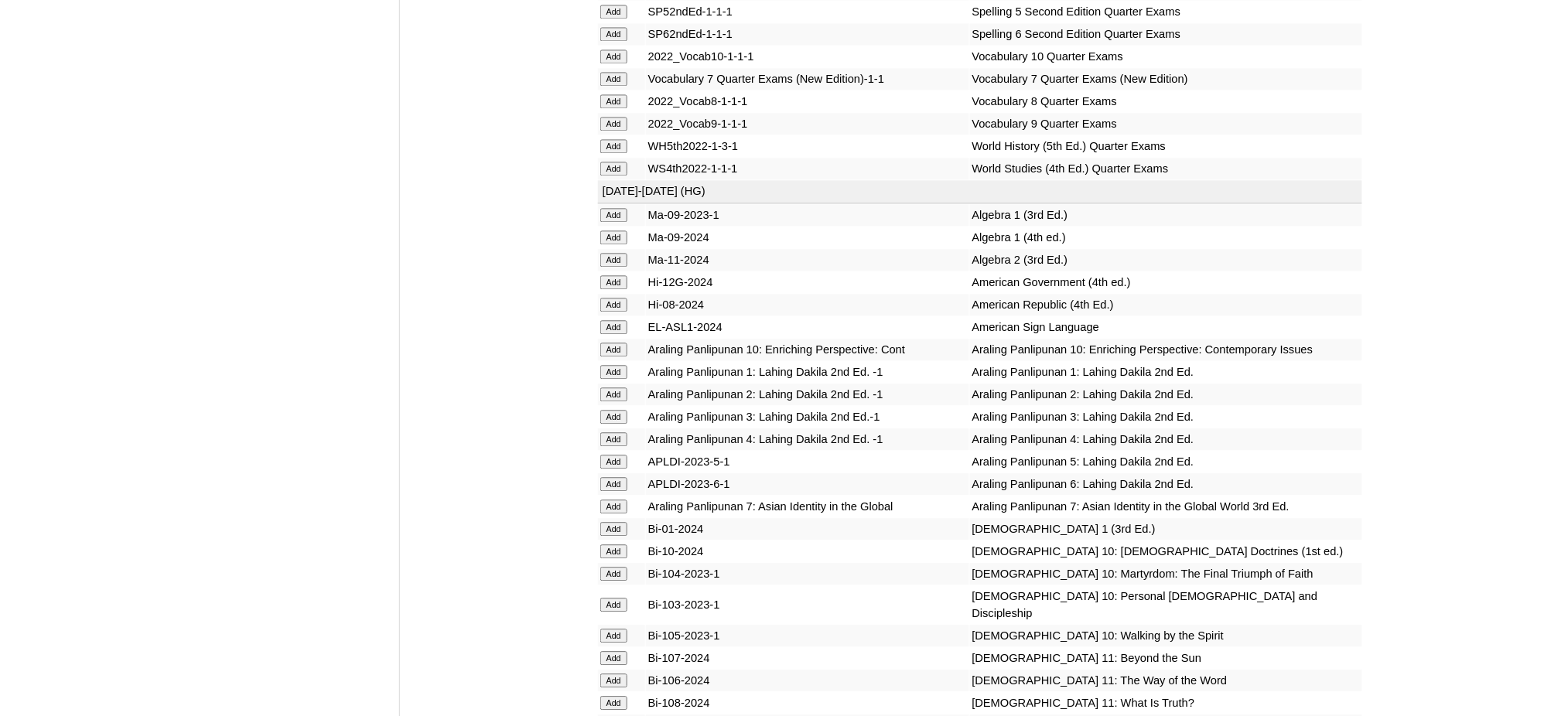
scroll to position [3299, 0]
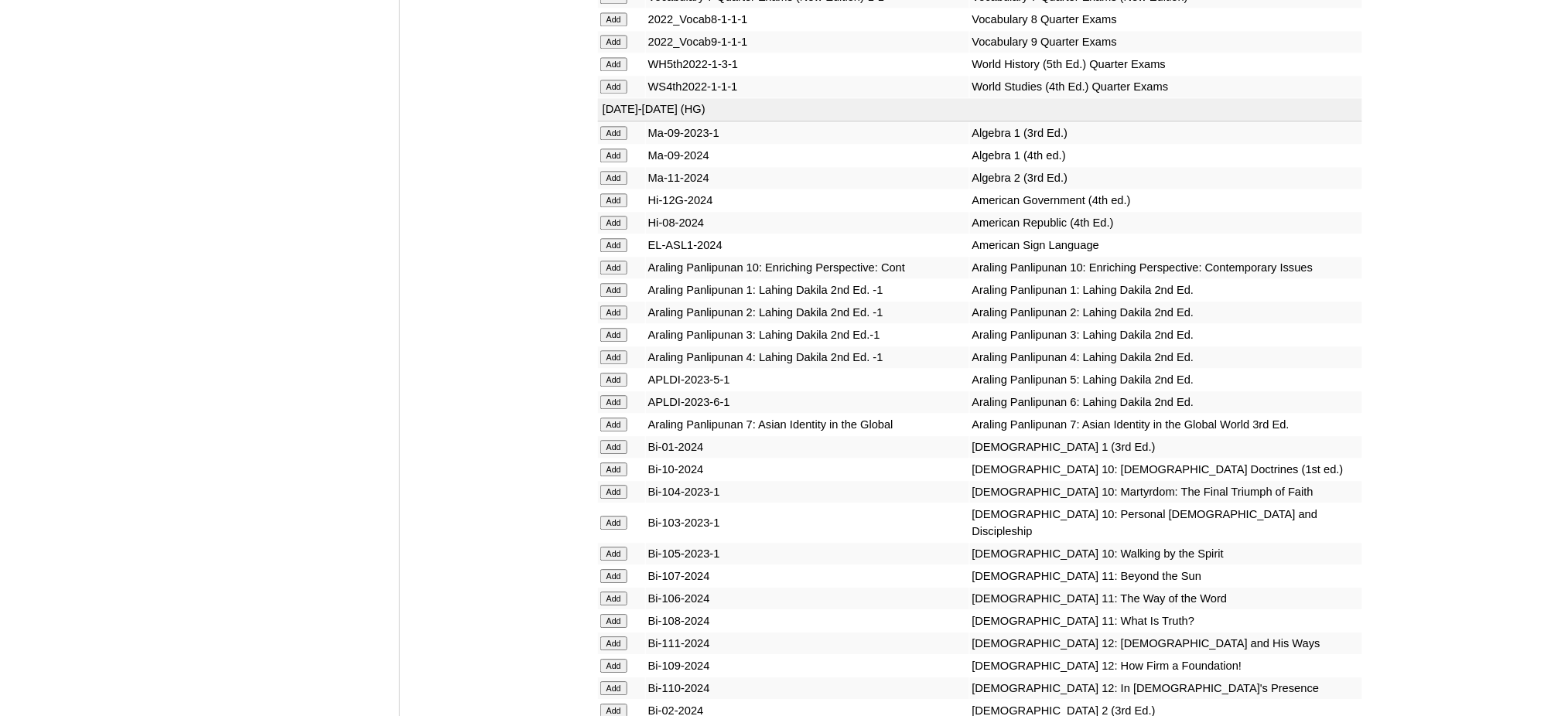
scroll to position [3607, 0]
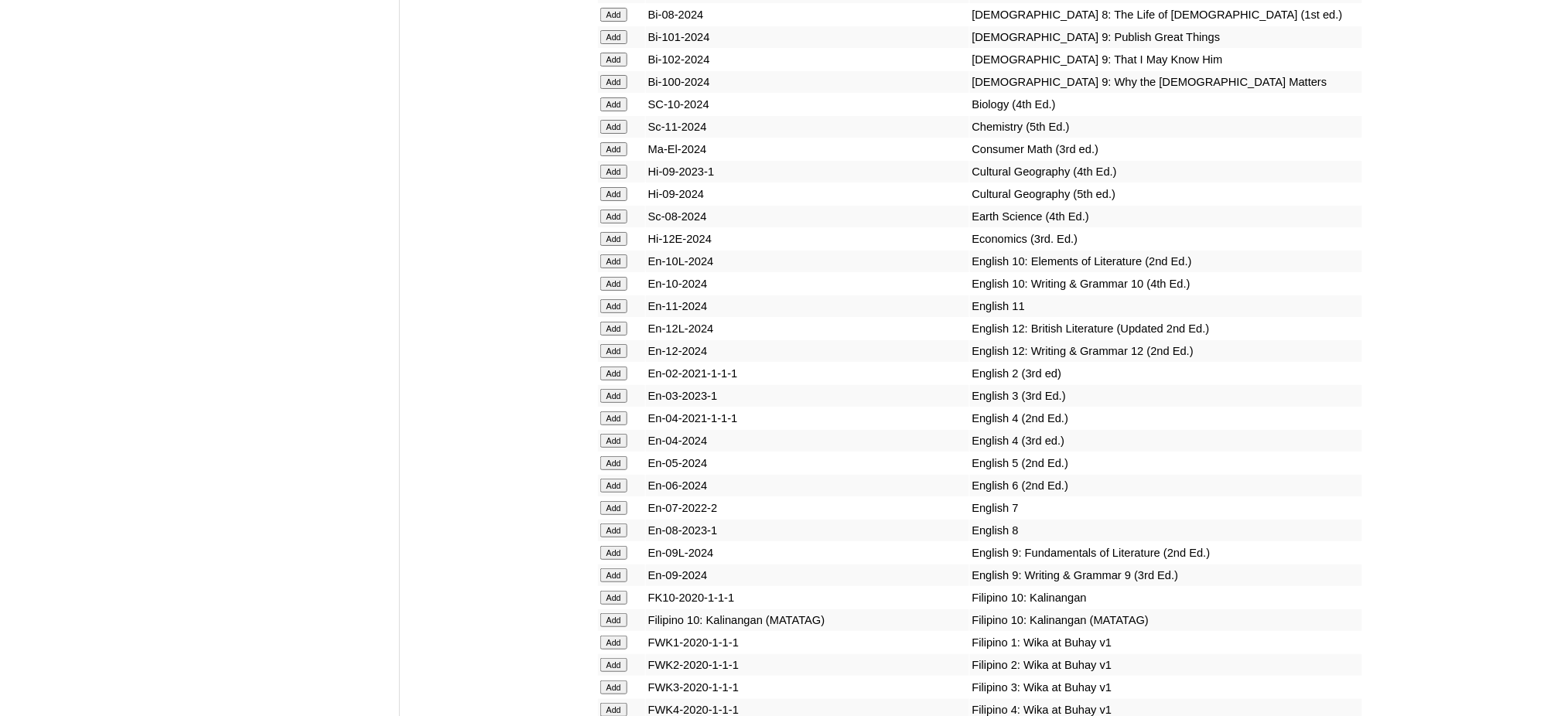
scroll to position [4225, 0]
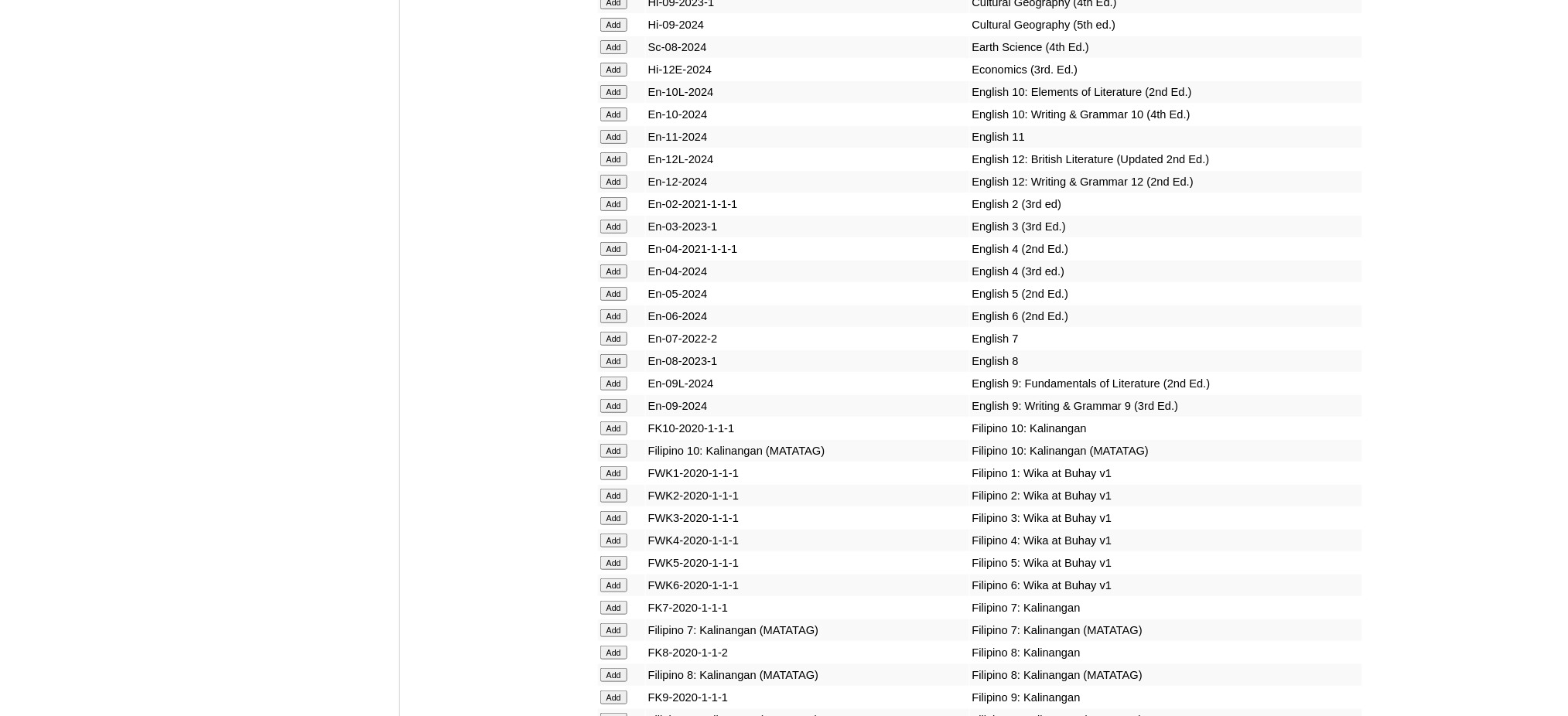
scroll to position [4432, 0]
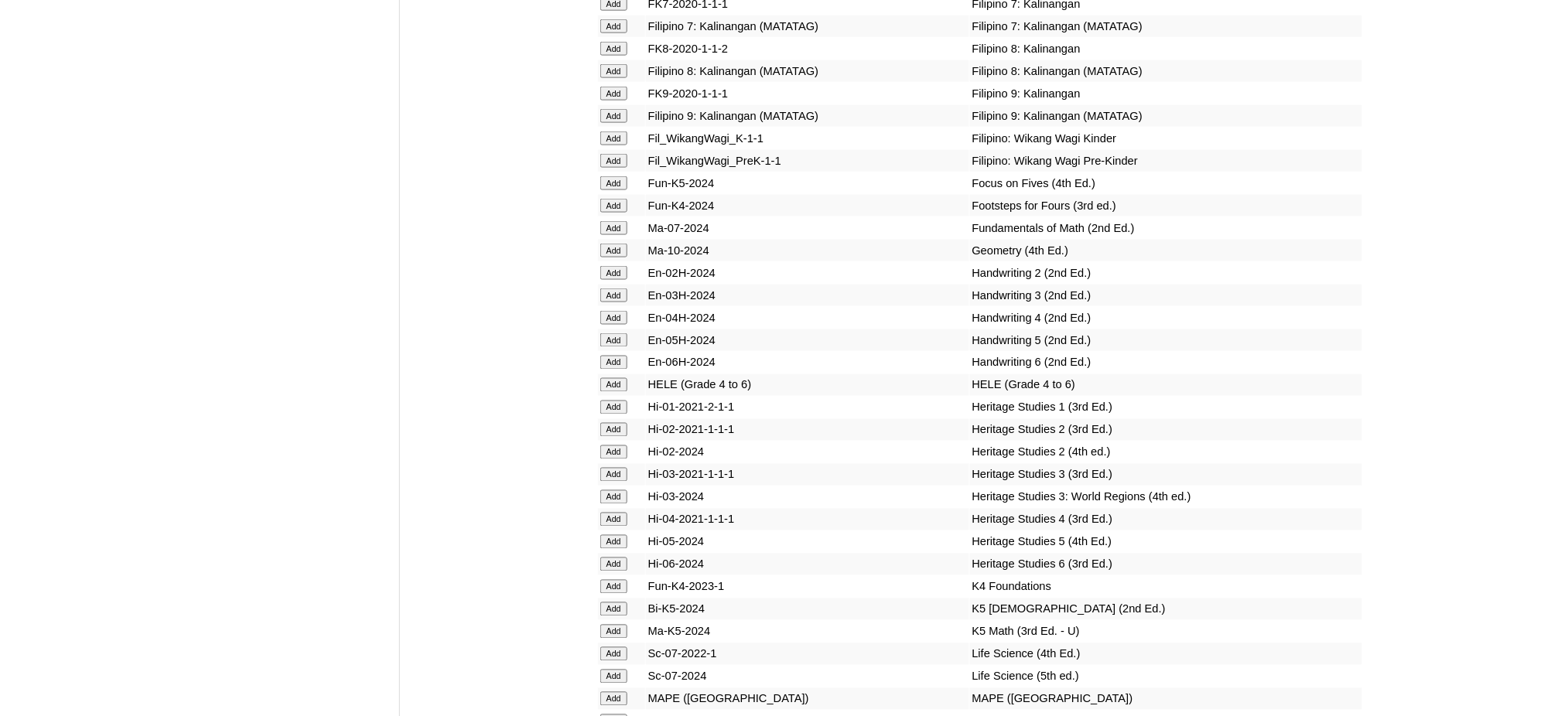
scroll to position [5050, 0]
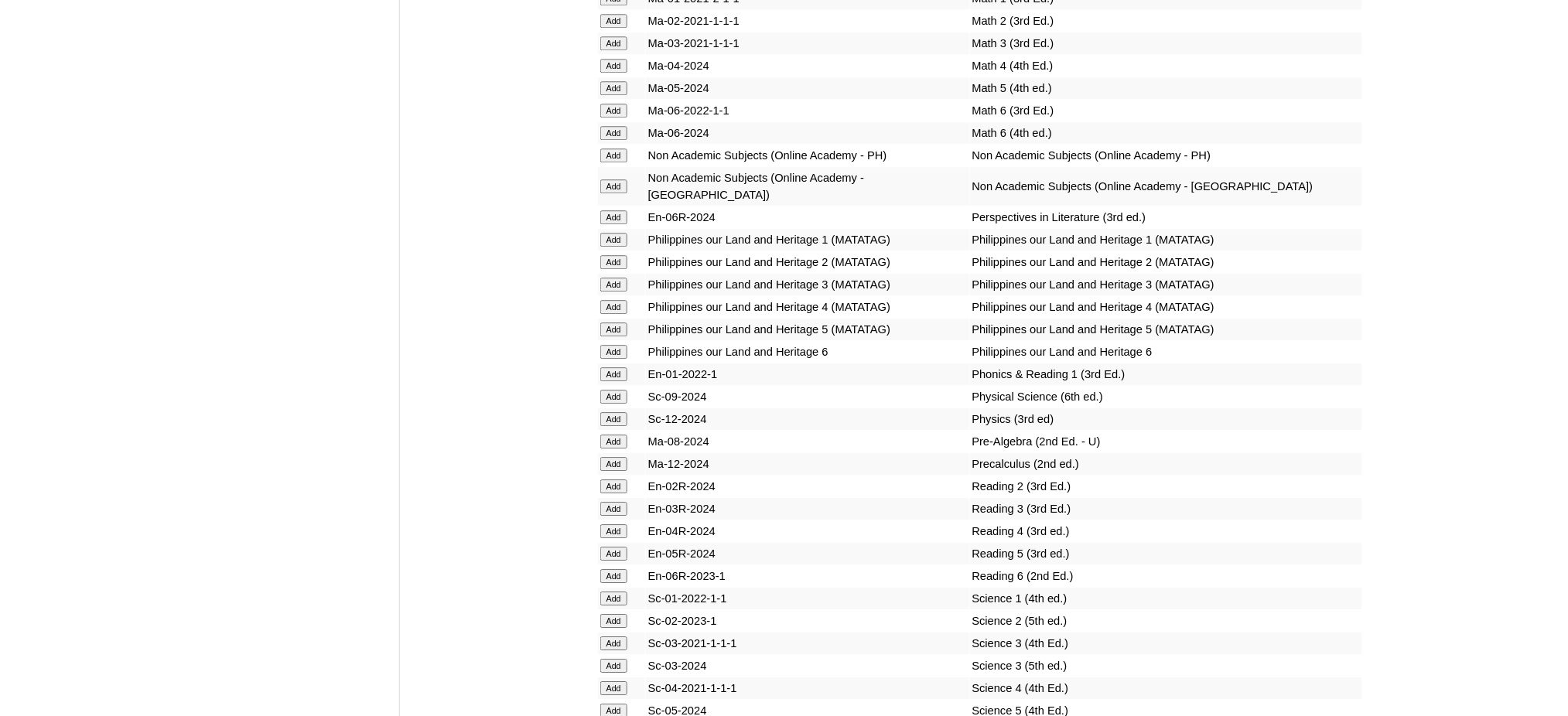
scroll to position [5772, 0]
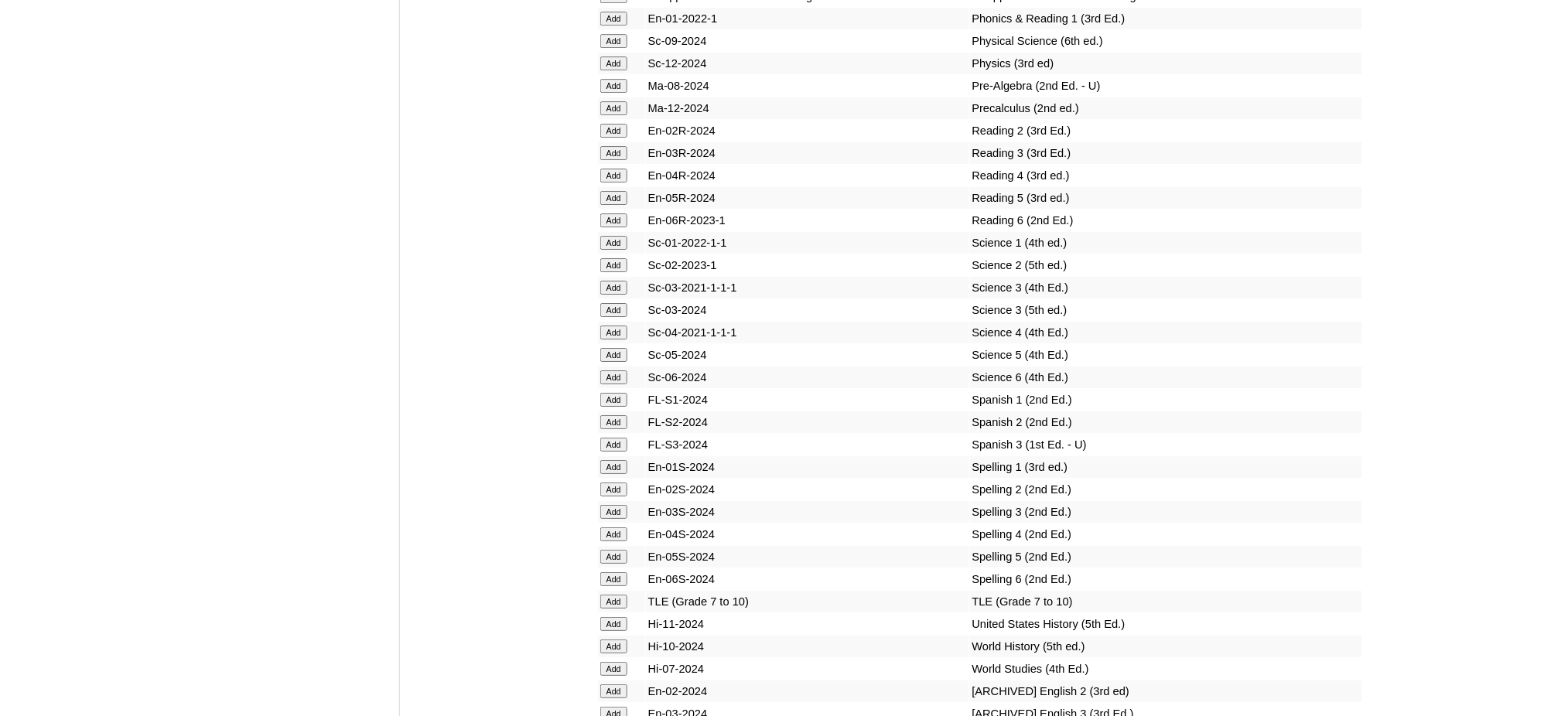
scroll to position [6081, 0]
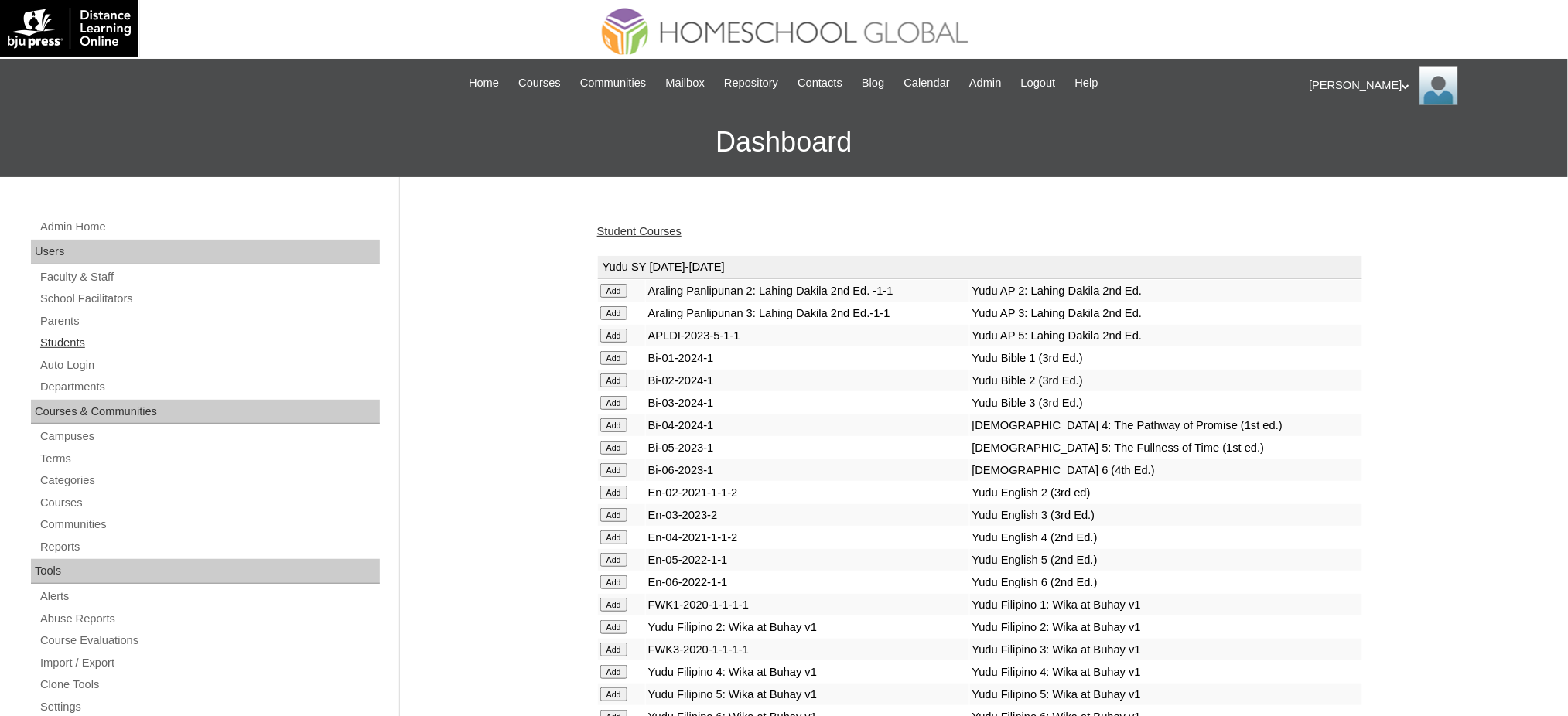
click at [77, 341] on link "Students" at bounding box center [209, 343] width 341 height 20
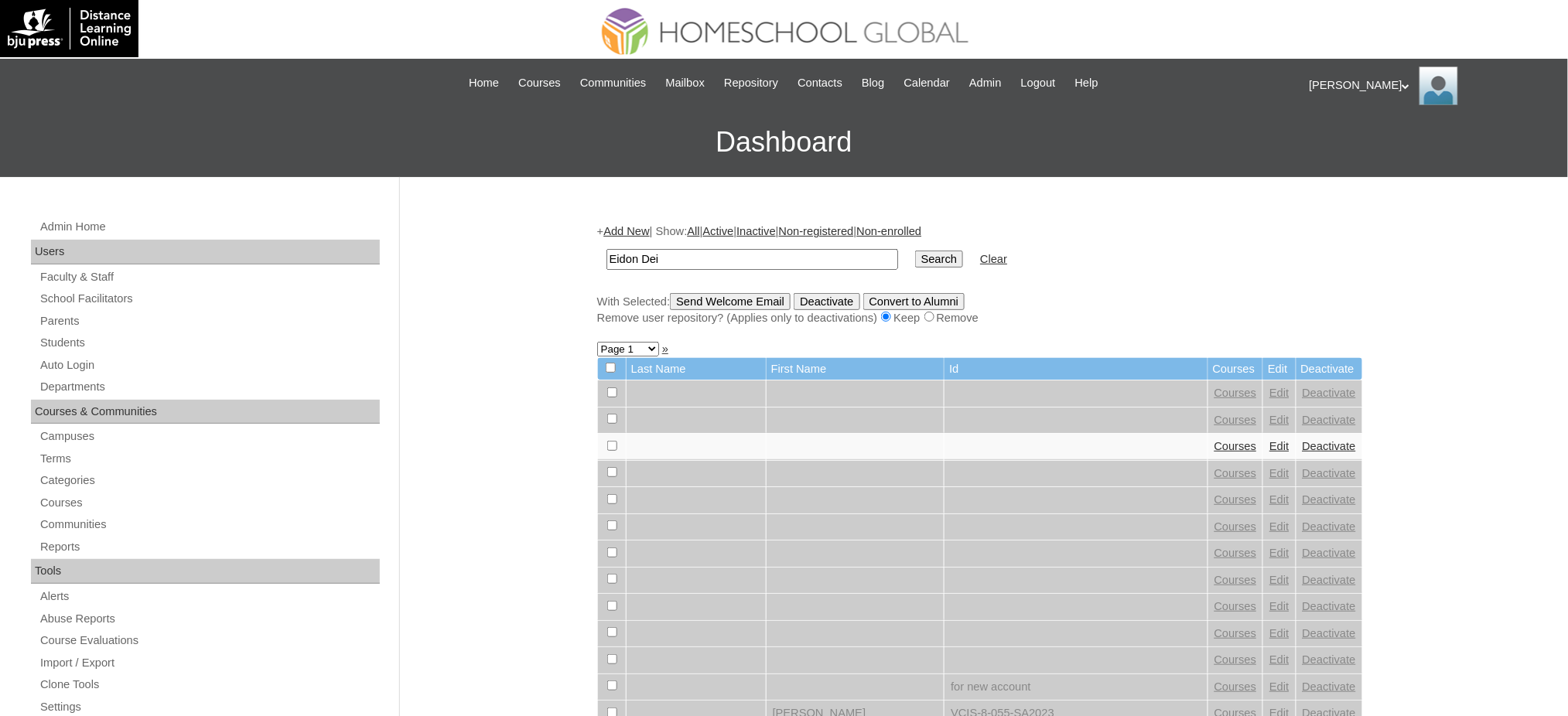
type input "Eidon Dei"
click at [915, 253] on input "Search" at bounding box center [938, 258] width 48 height 17
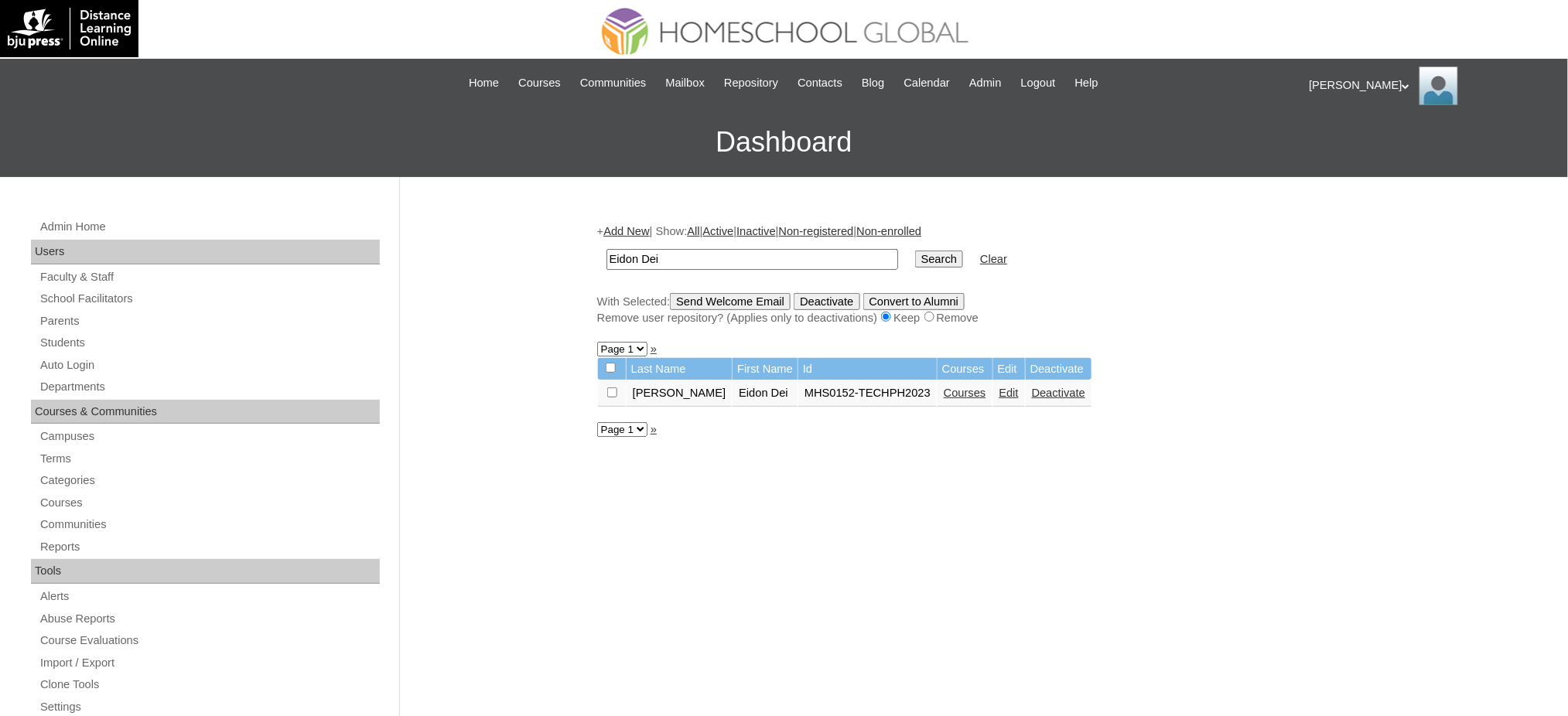
click at [944, 387] on link "Courses" at bounding box center [965, 392] width 42 height 13
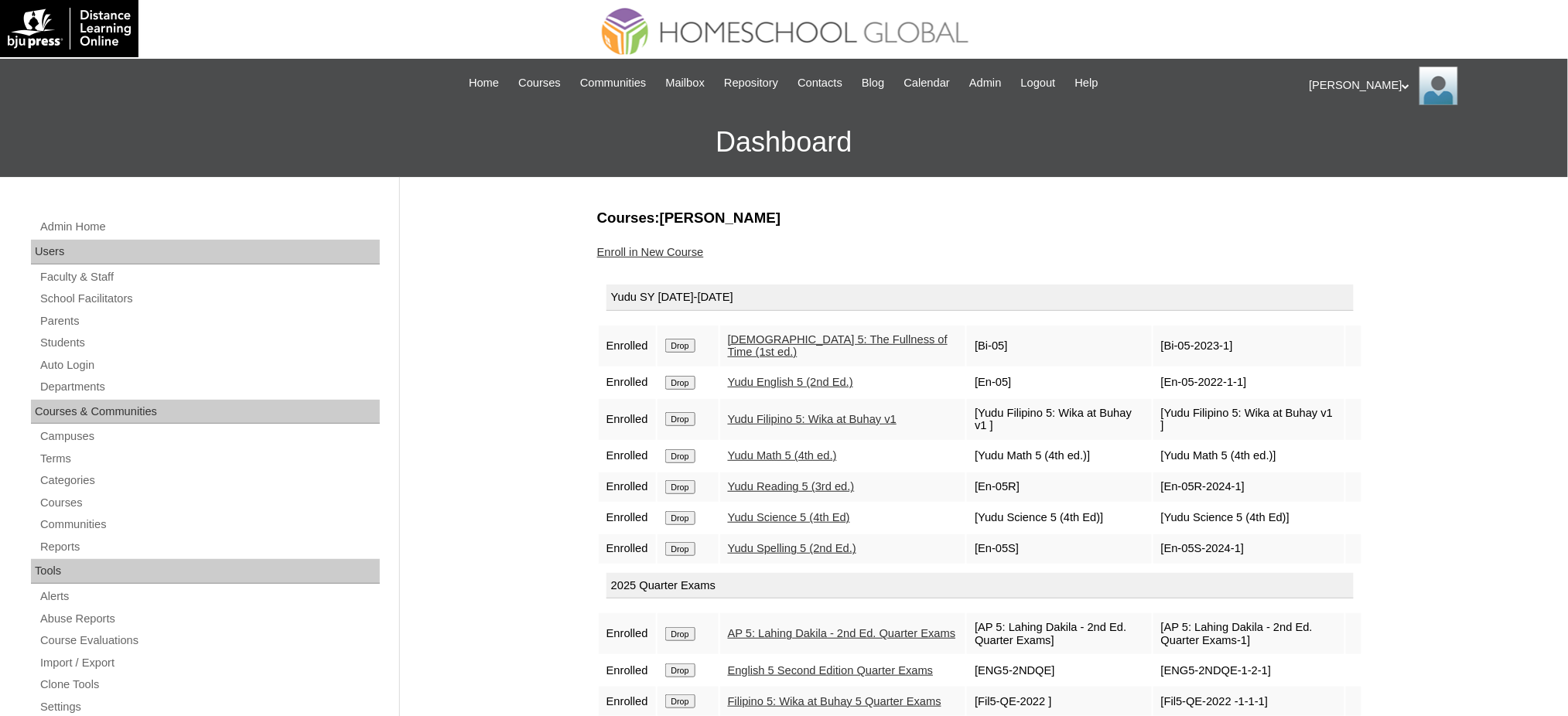
click at [684, 248] on link "Enroll in New Course" at bounding box center [651, 252] width 107 height 13
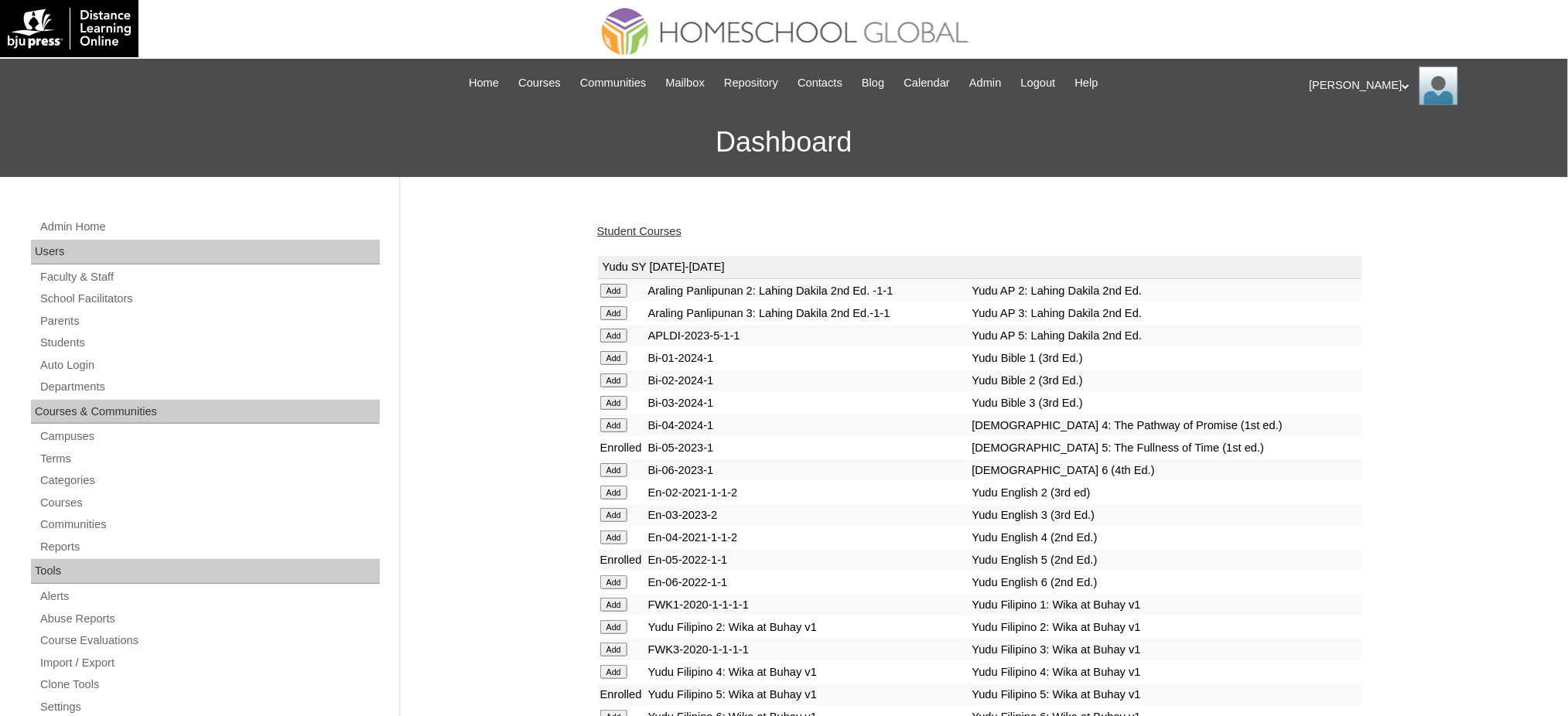
click at [613, 297] on input "Add" at bounding box center [614, 290] width 27 height 14
click at [647, 225] on link "Student Courses" at bounding box center [640, 230] width 84 height 13
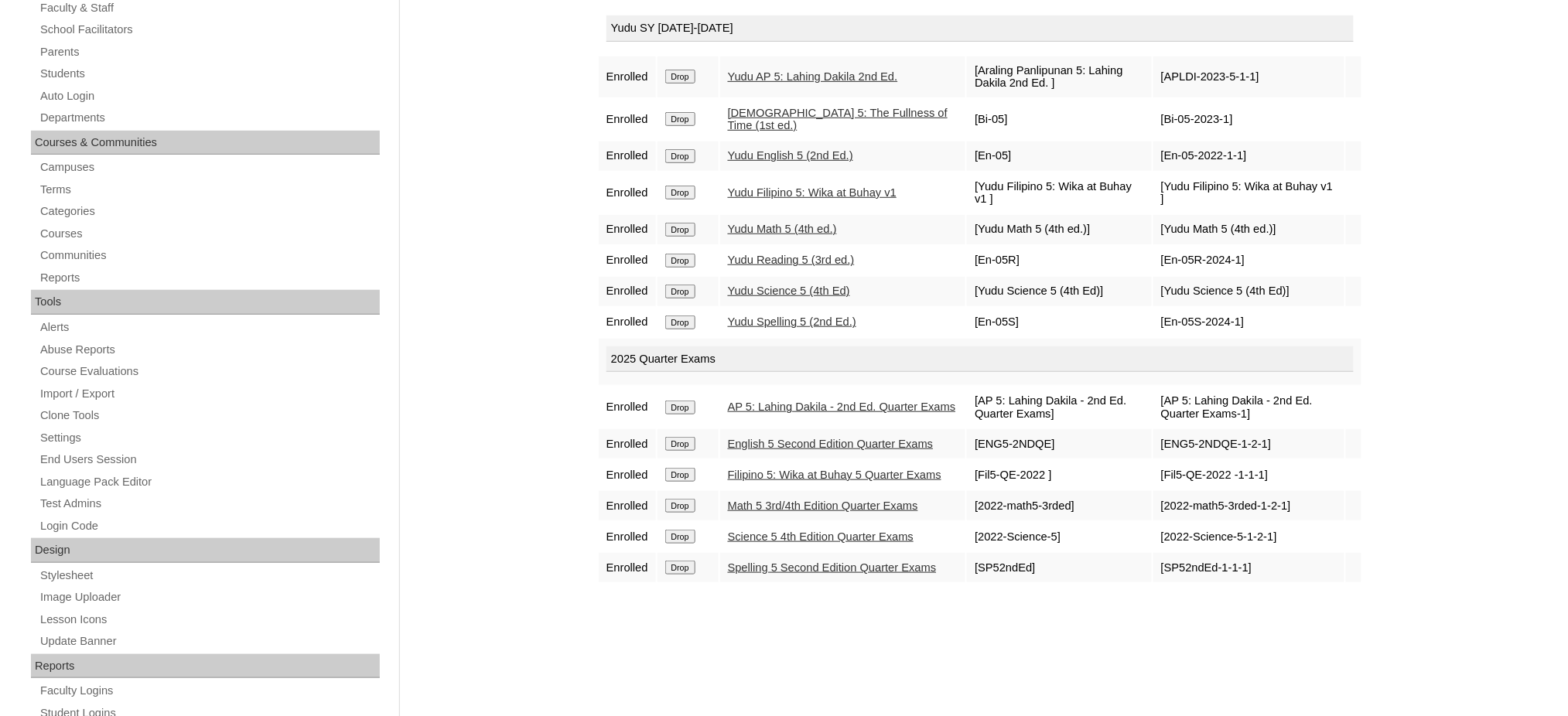
scroll to position [206, 0]
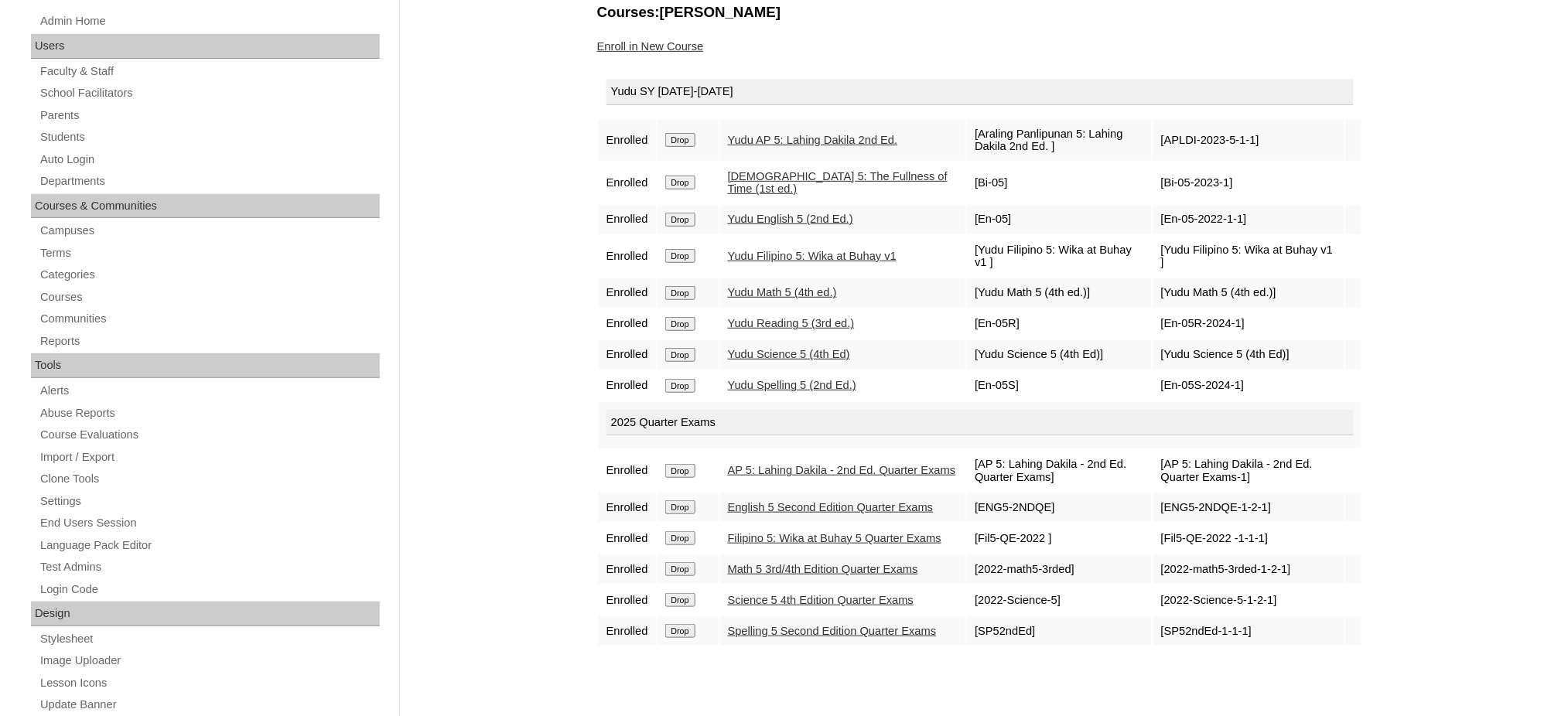
click at [666, 49] on link "Enroll in New Course" at bounding box center [651, 46] width 107 height 13
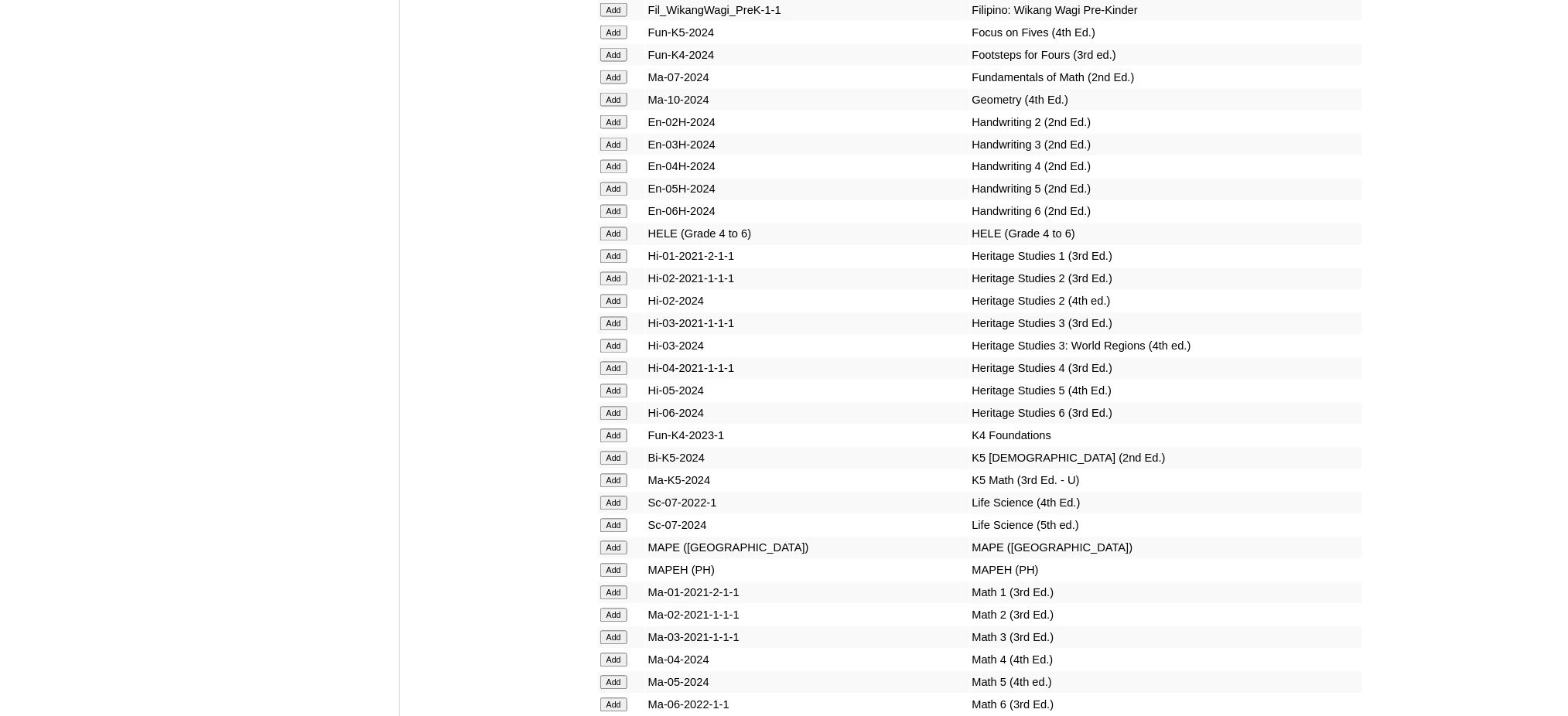
scroll to position [5153, 0]
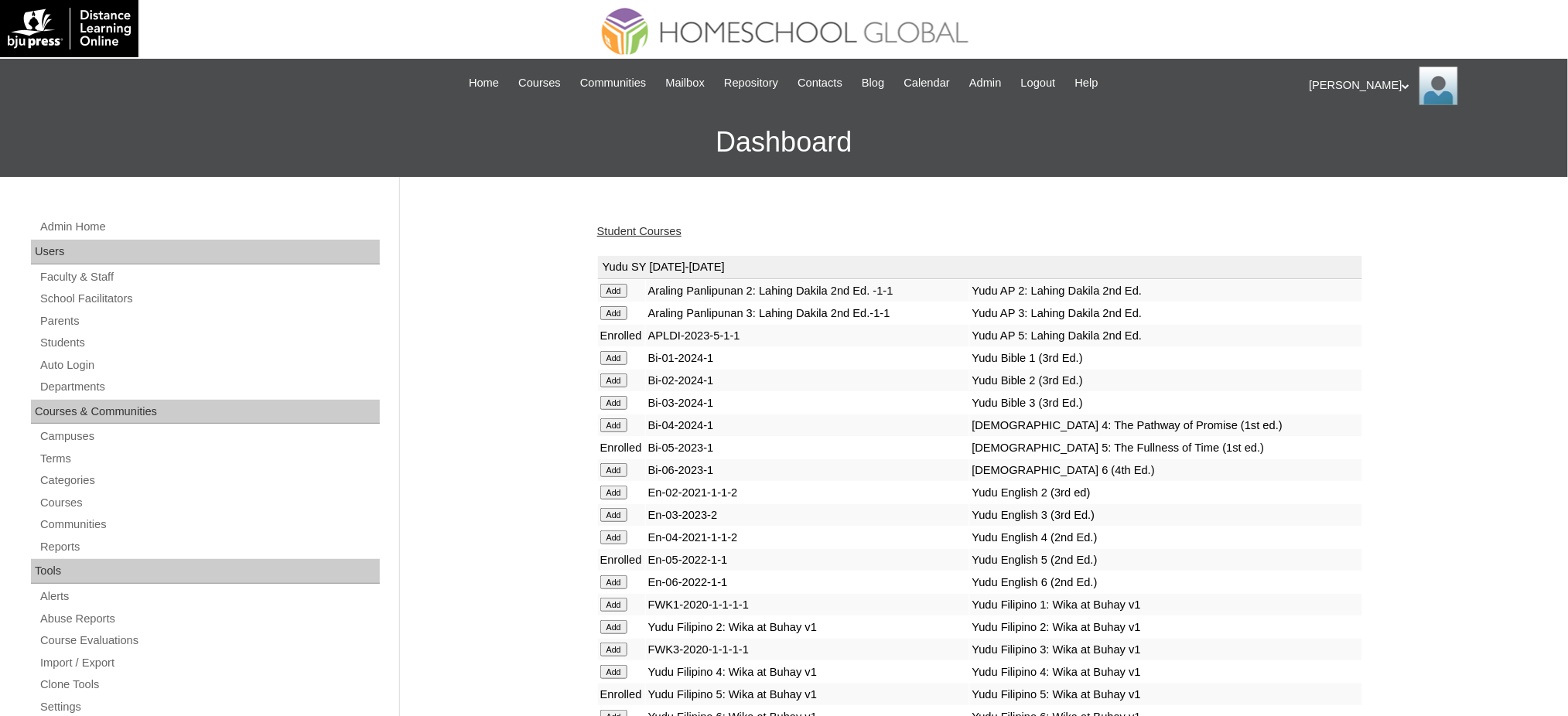
click at [611, 230] on link "Student Courses" at bounding box center [640, 230] width 84 height 13
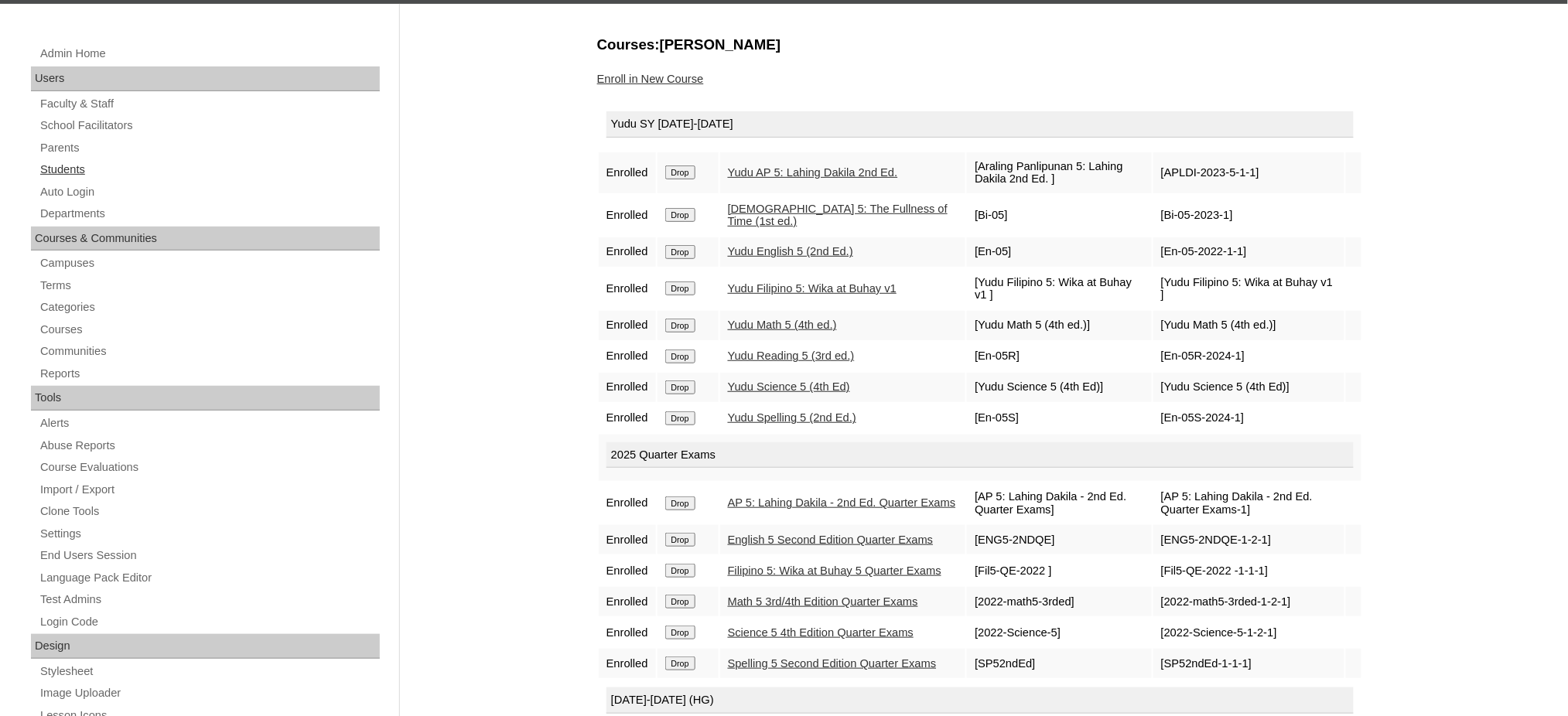
scroll to position [103, 0]
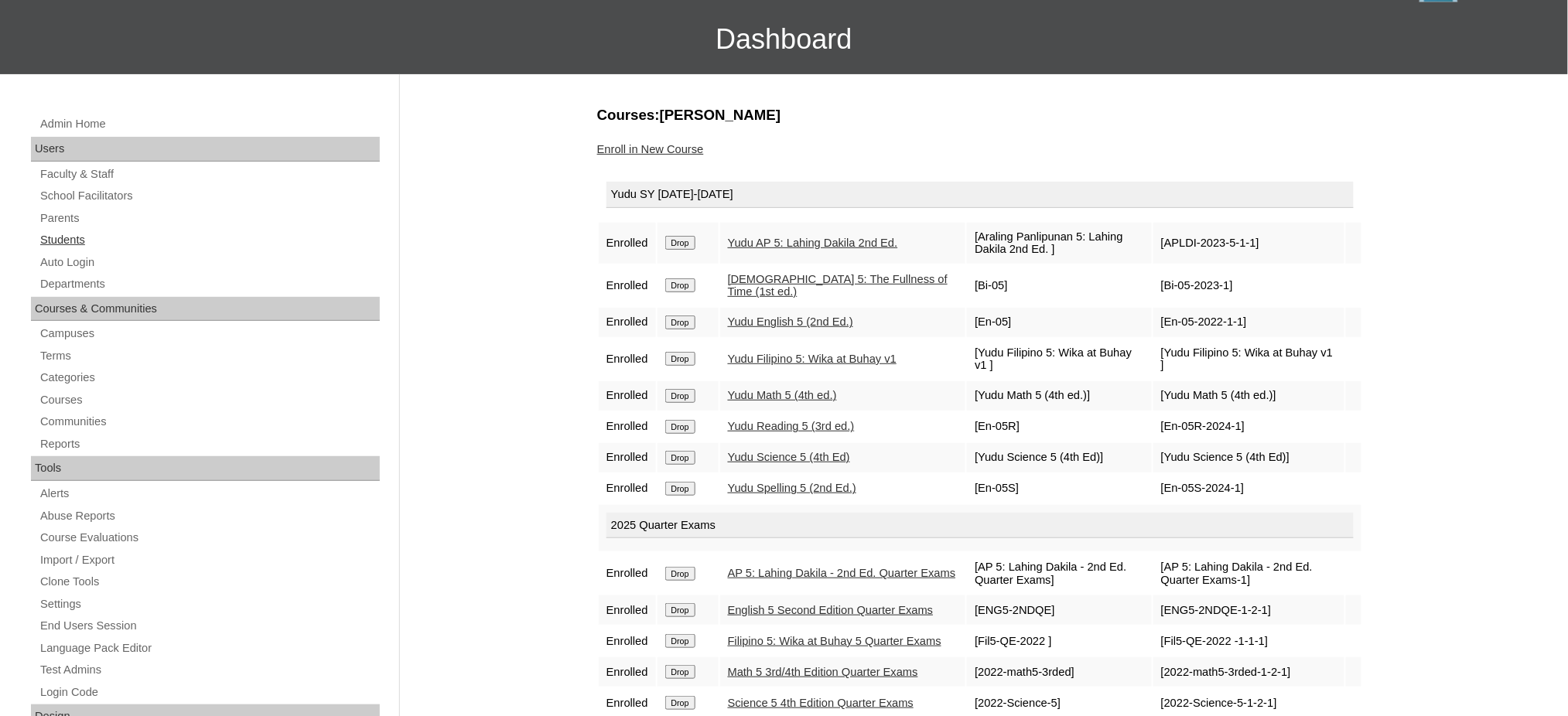
click at [76, 246] on link "Students" at bounding box center [209, 240] width 341 height 20
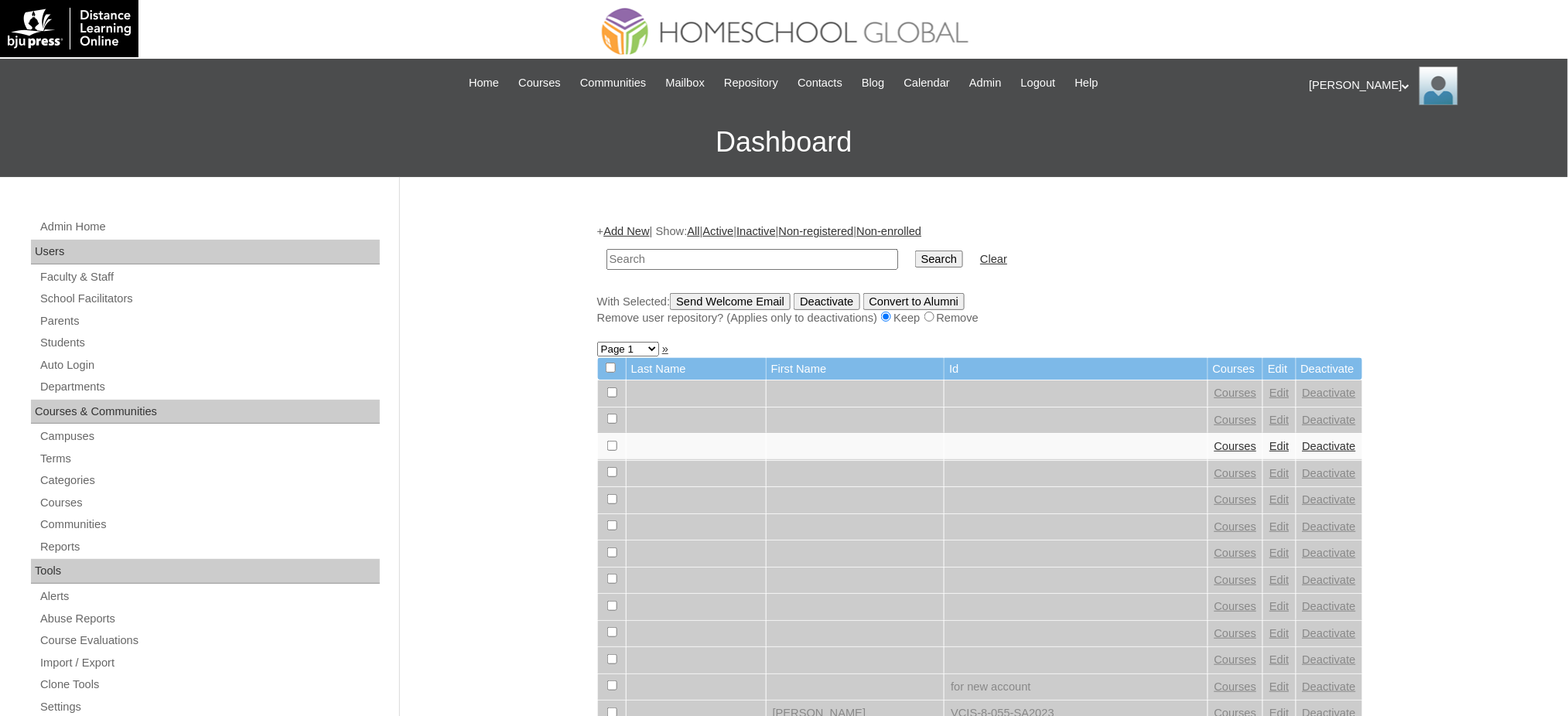
drag, startPoint x: 82, startPoint y: 338, endPoint x: 163, endPoint y: 71, distance: 279.0
click at [82, 338] on link "Students" at bounding box center [209, 343] width 341 height 20
type input "[PERSON_NAME]"
click at [915, 254] on input "Search" at bounding box center [938, 258] width 48 height 17
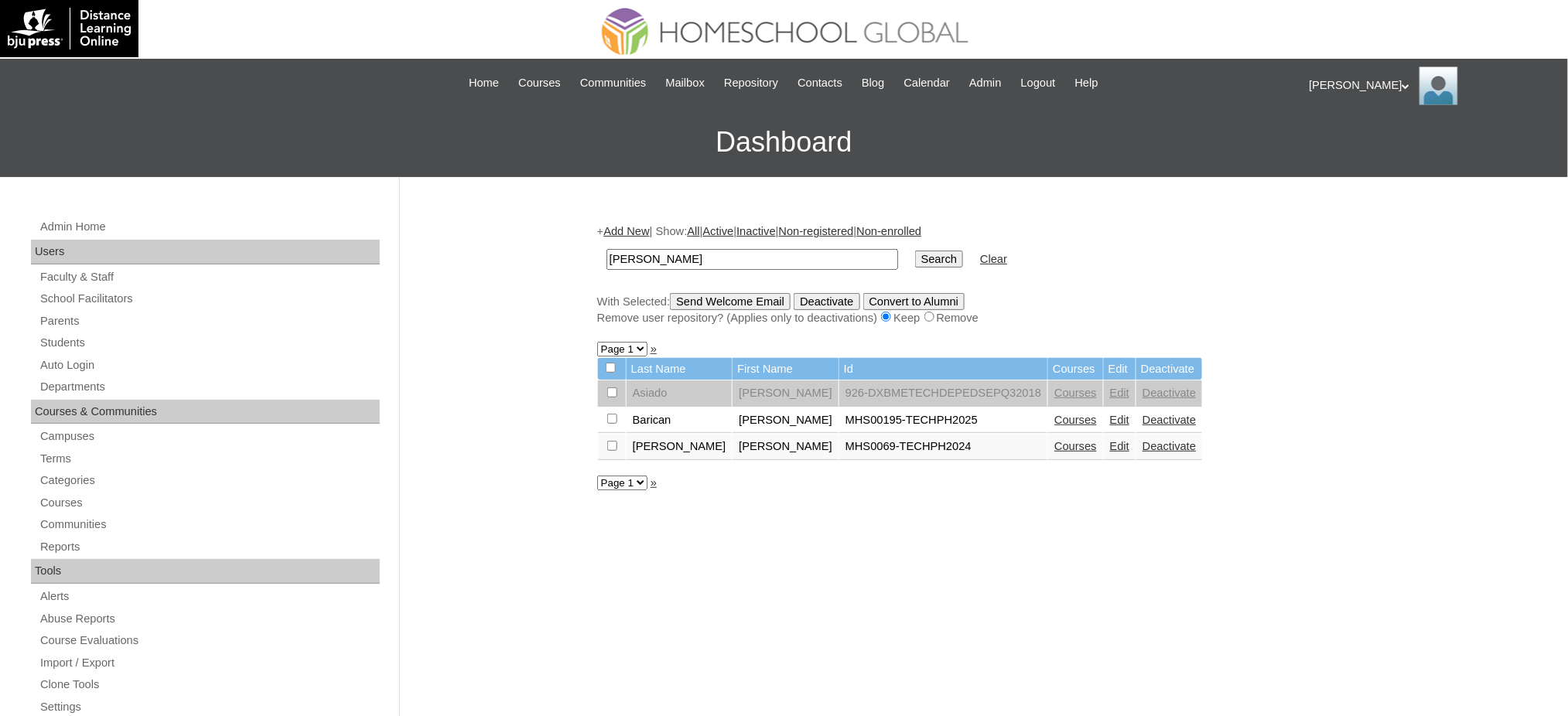
click at [1054, 417] on link "Courses" at bounding box center [1074, 420] width 42 height 13
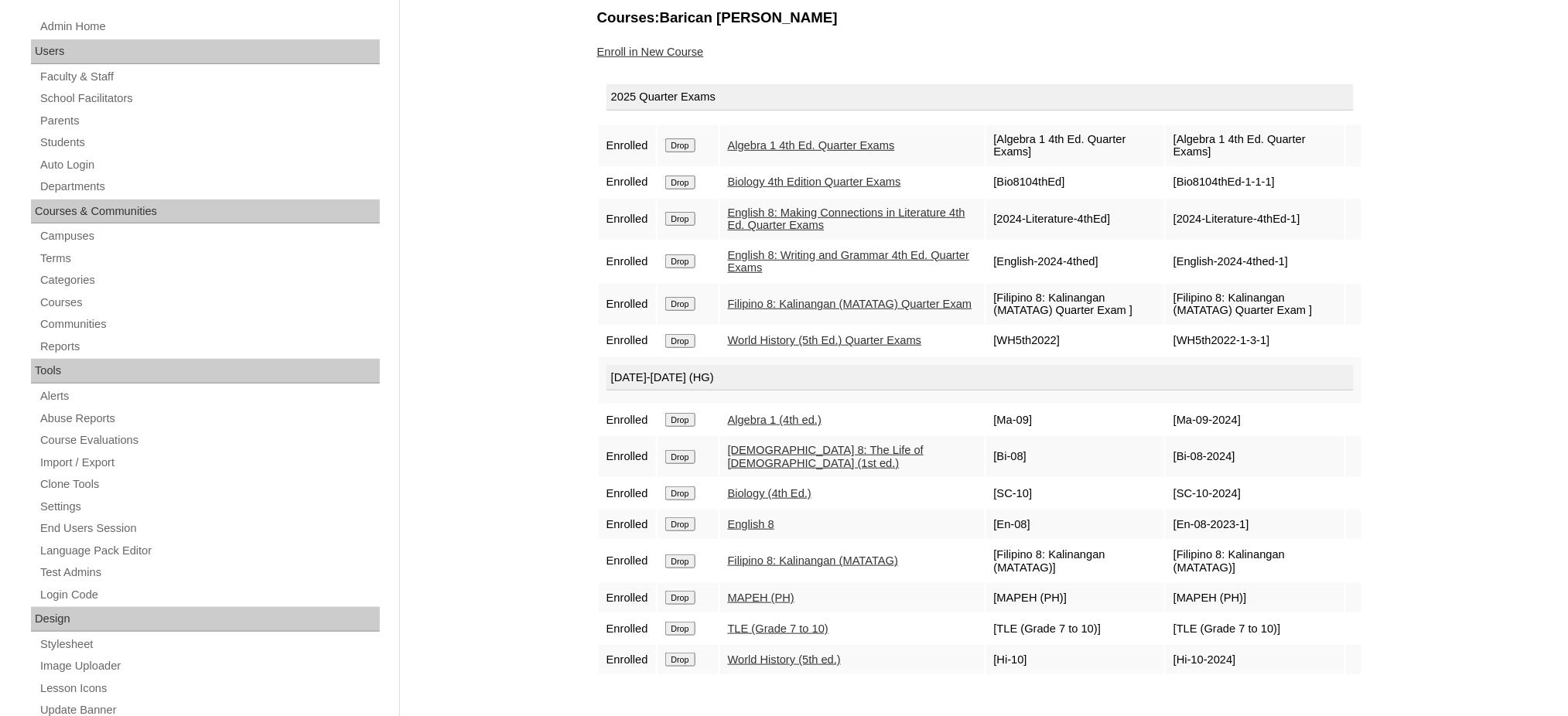
scroll to position [206, 0]
